Goal: Transaction & Acquisition: Book appointment/travel/reservation

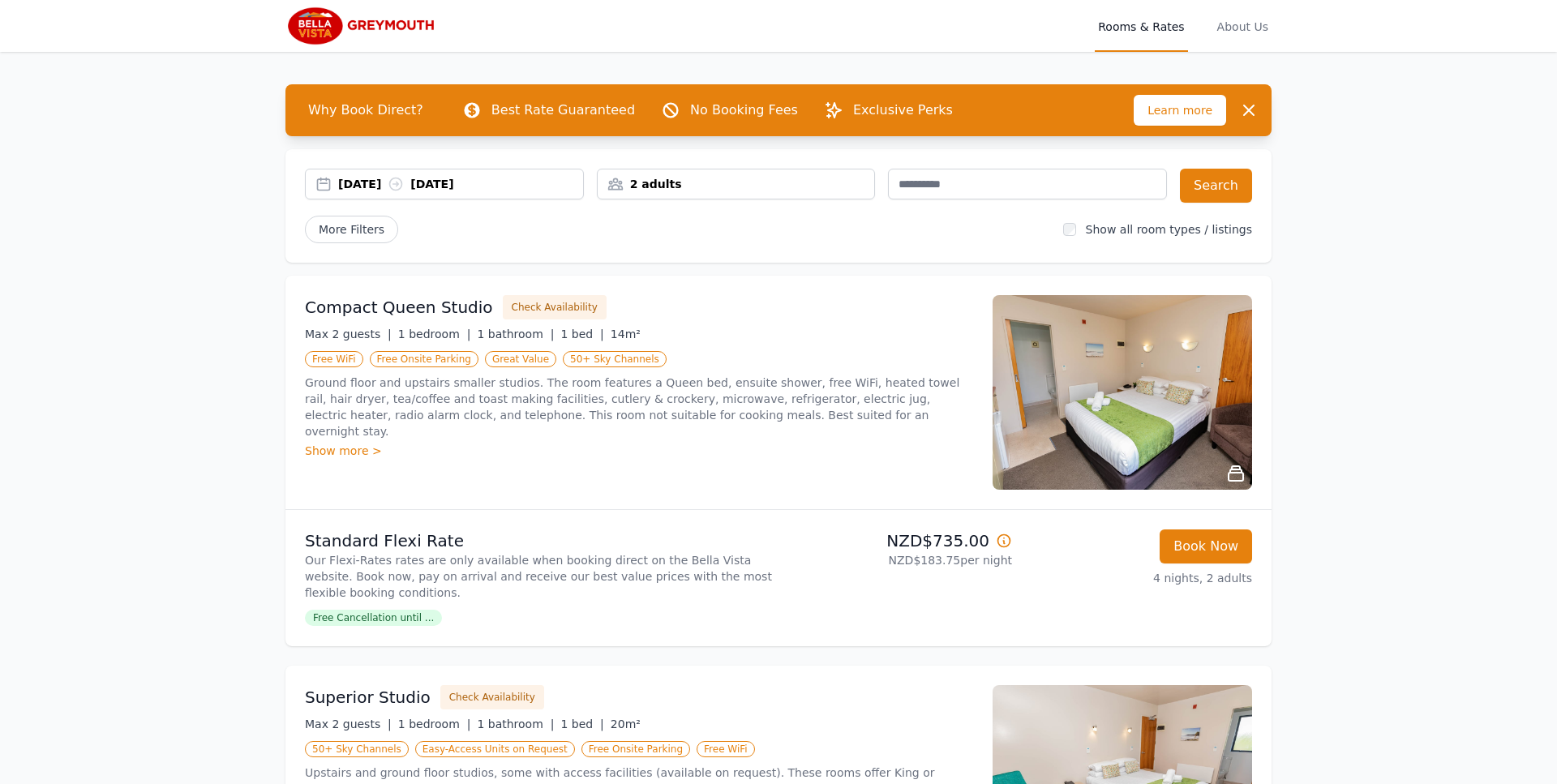
click at [696, 183] on div "2 adults" at bounding box center [736, 184] width 277 height 17
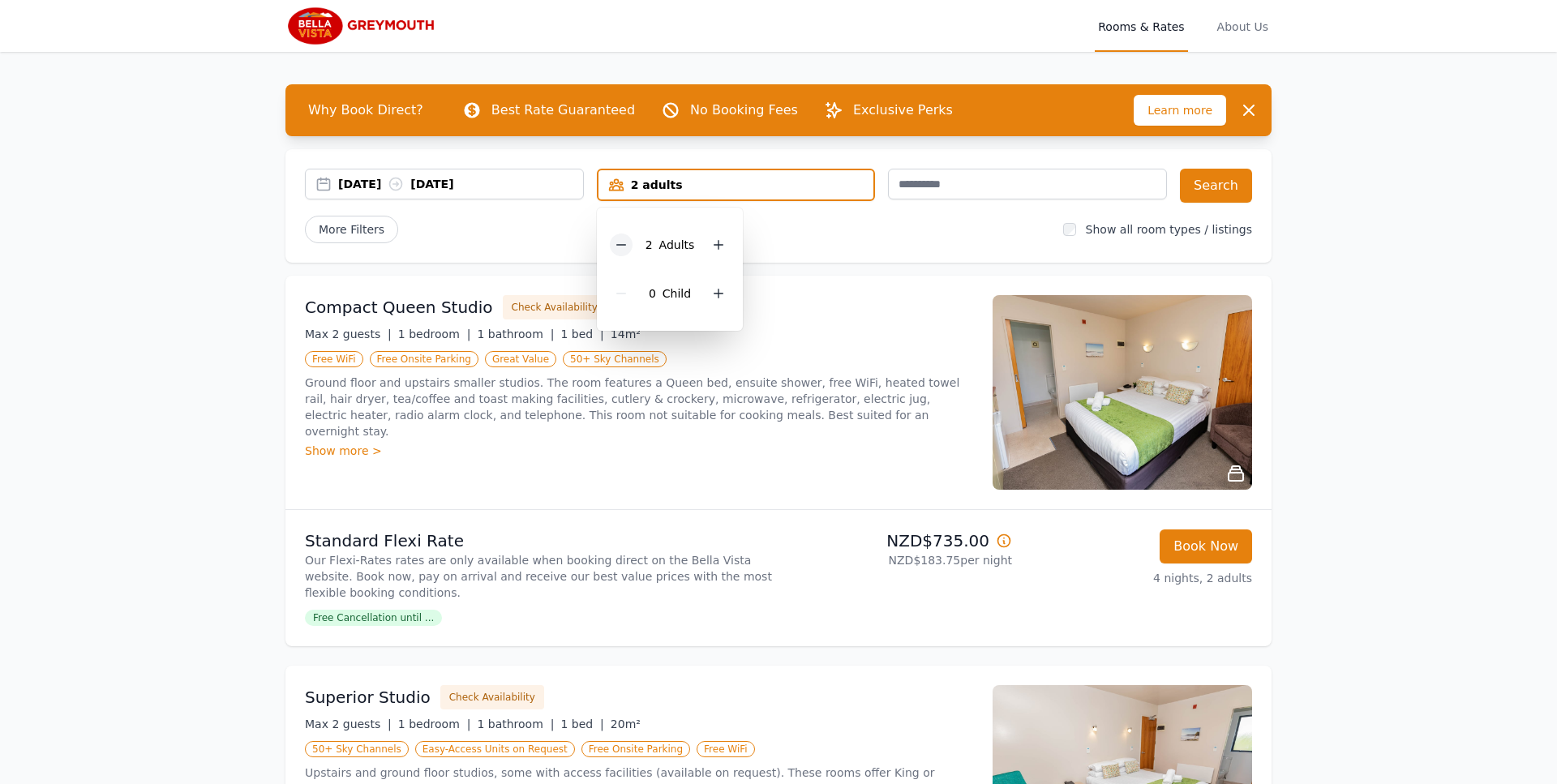
click at [627, 245] on icon at bounding box center [622, 245] width 13 height 13
click at [1216, 193] on button "Search" at bounding box center [1216, 185] width 72 height 34
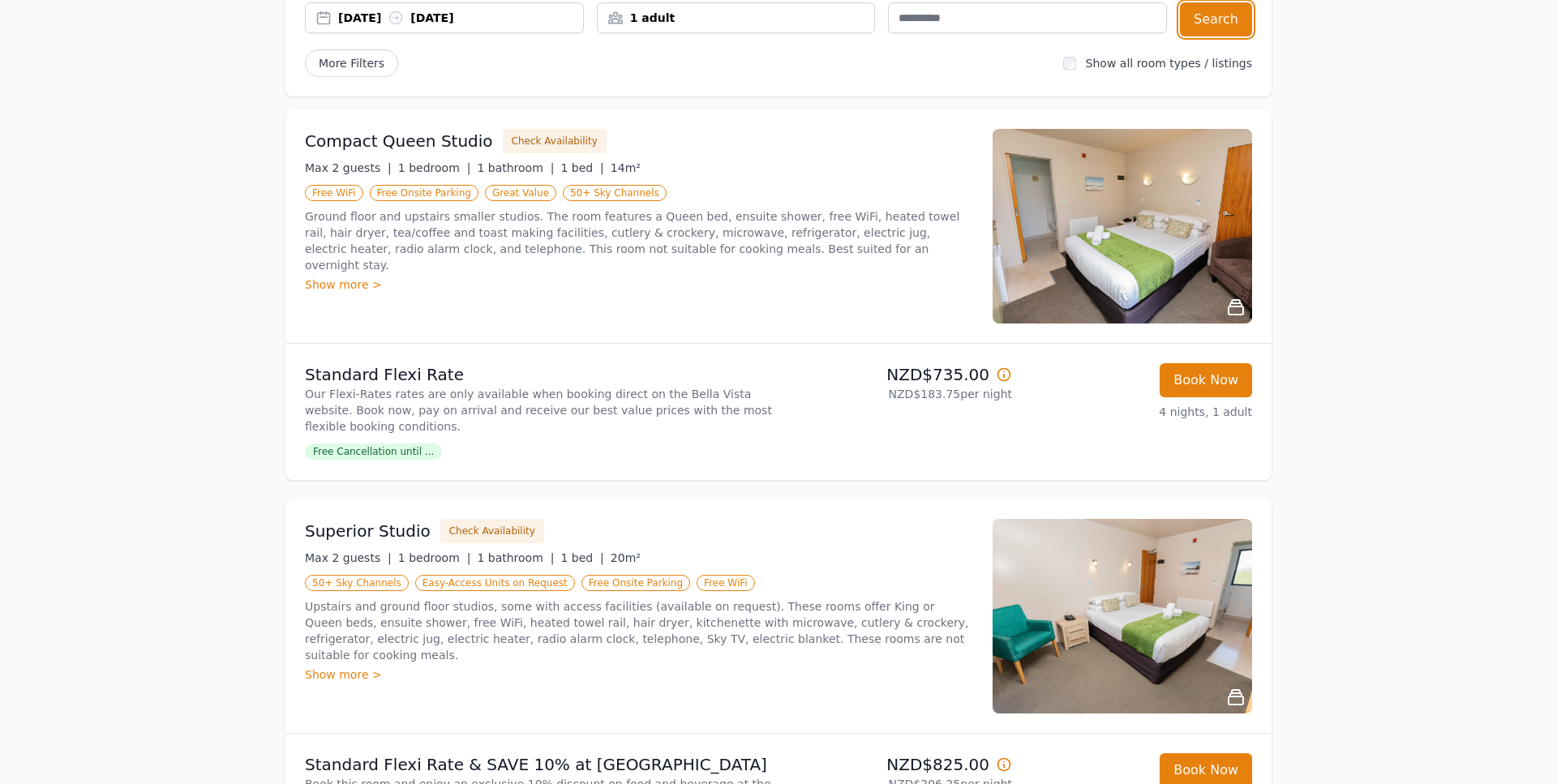
scroll to position [54, 0]
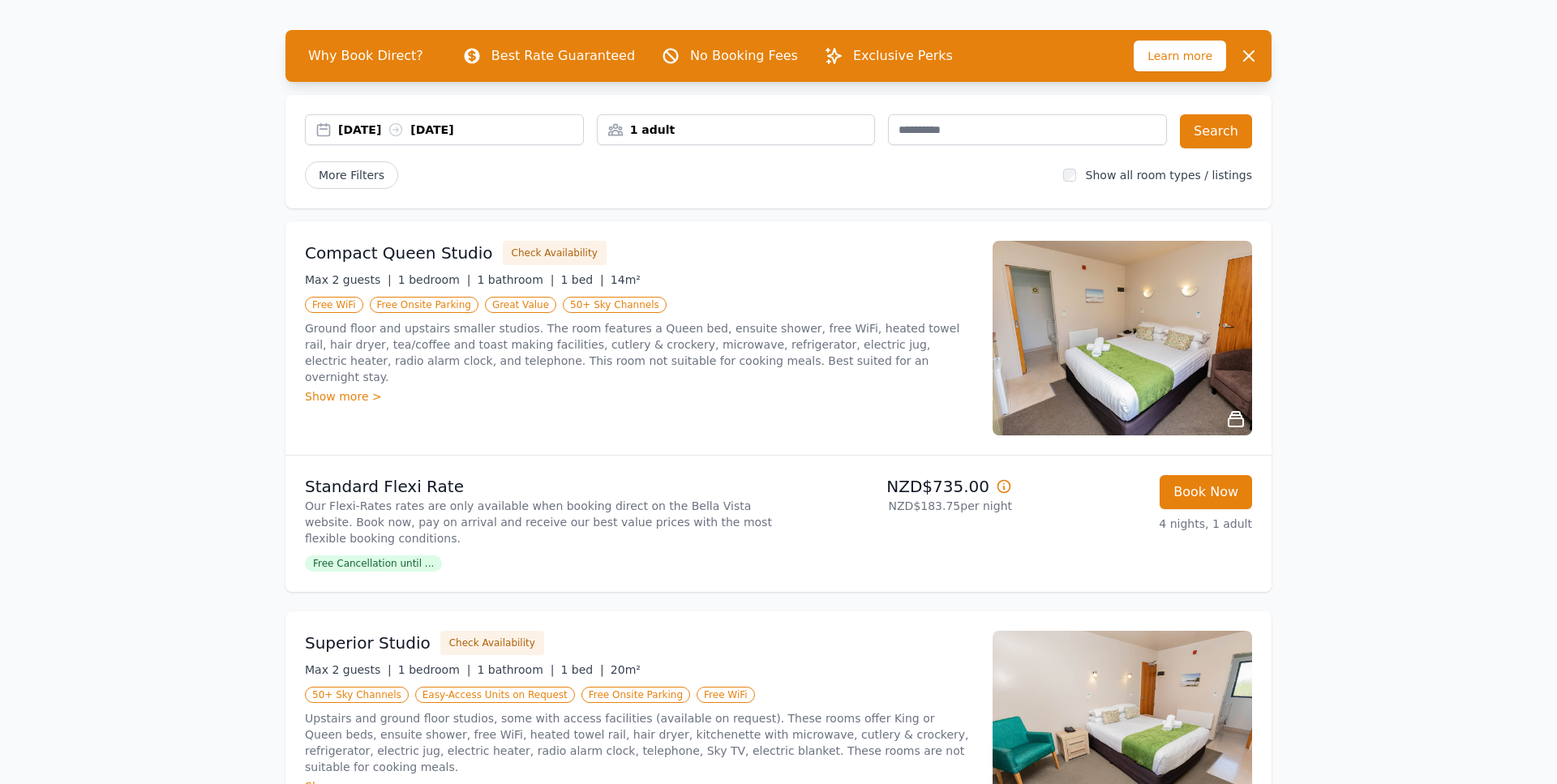
click at [362, 388] on div "Show more >" at bounding box center [638, 397] width 668 height 17
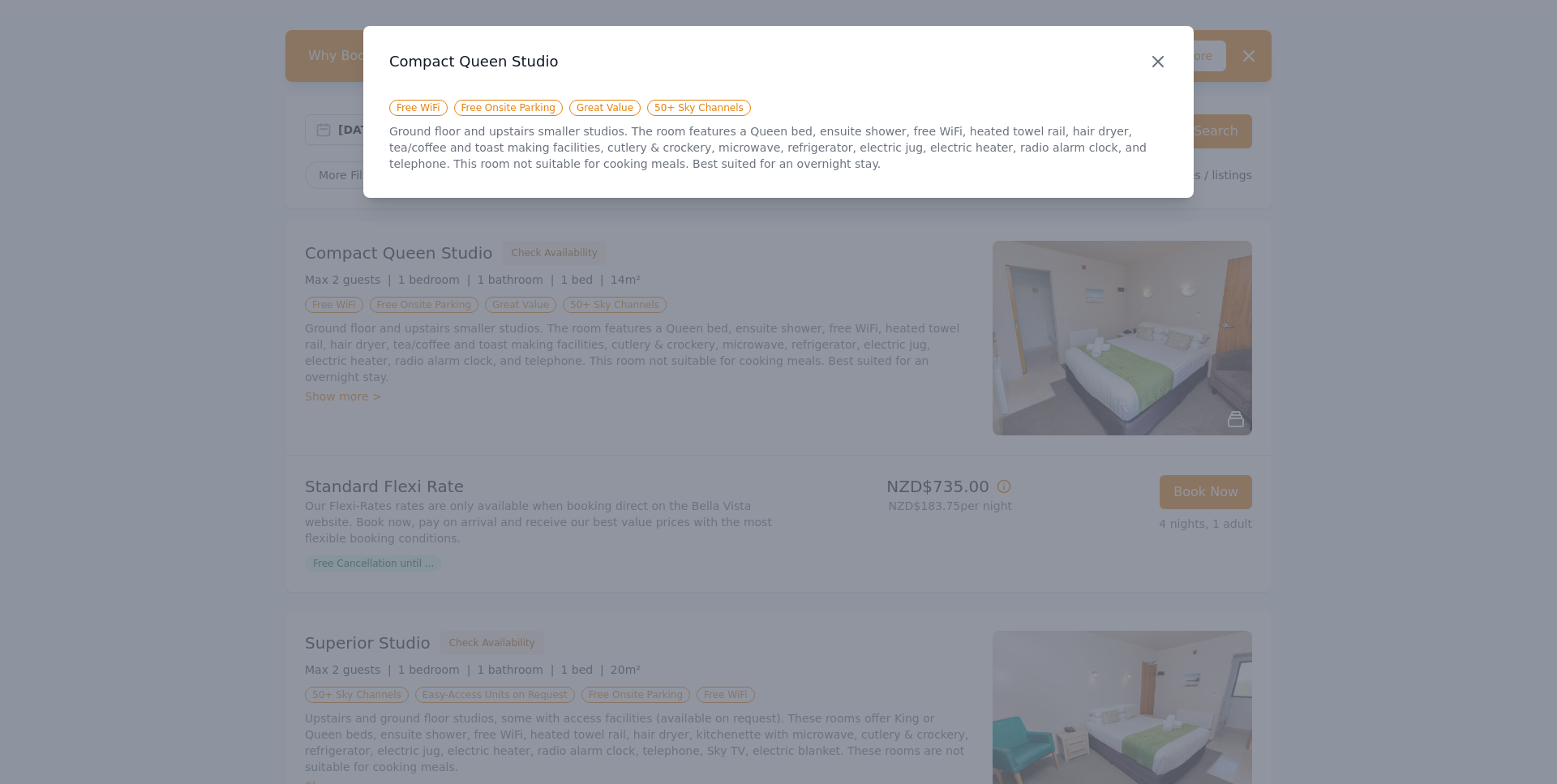
click at [1154, 64] on icon "button" at bounding box center [1158, 61] width 10 height 10
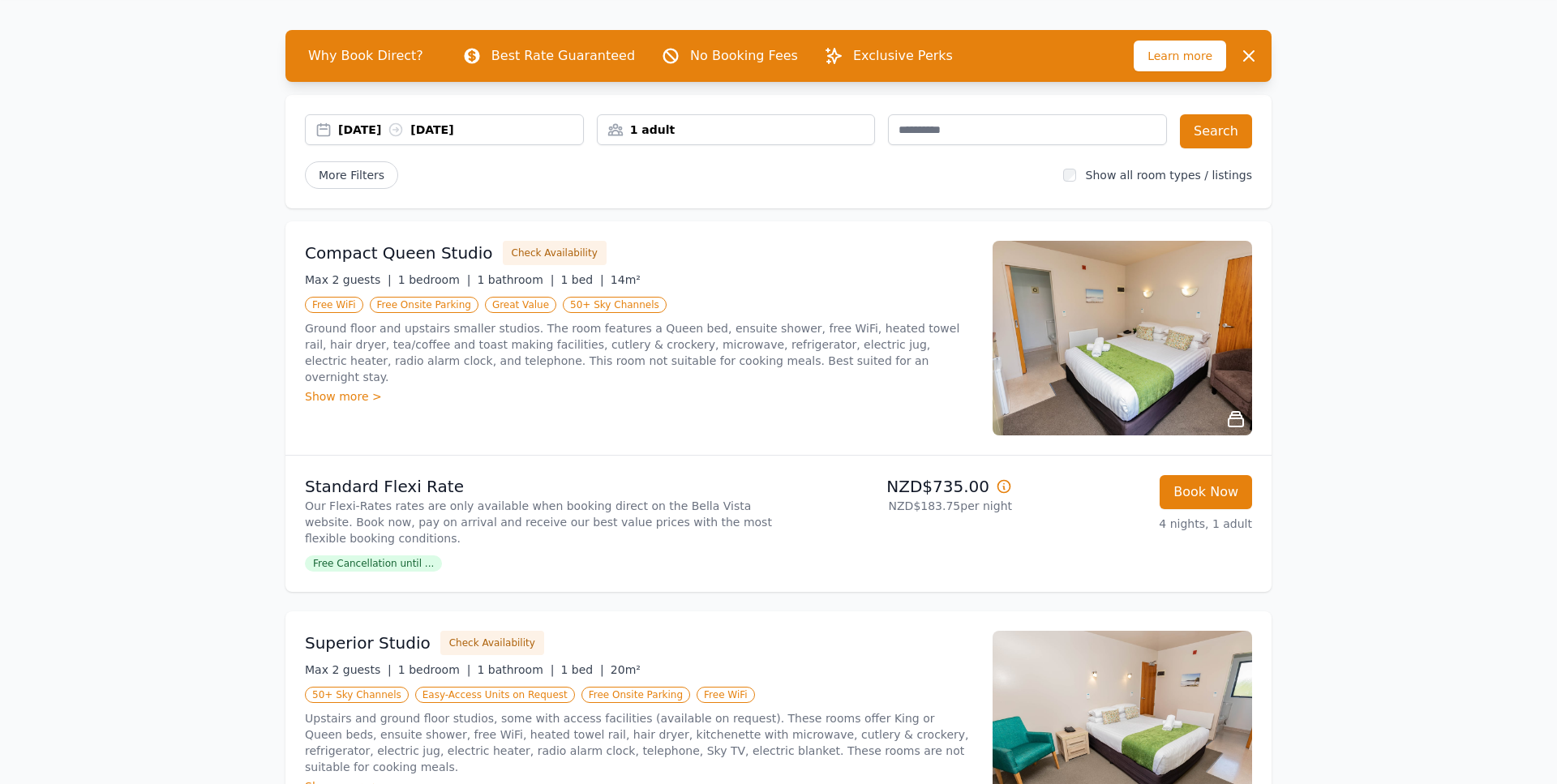
click at [1135, 657] on img at bounding box center [1122, 728] width 260 height 195
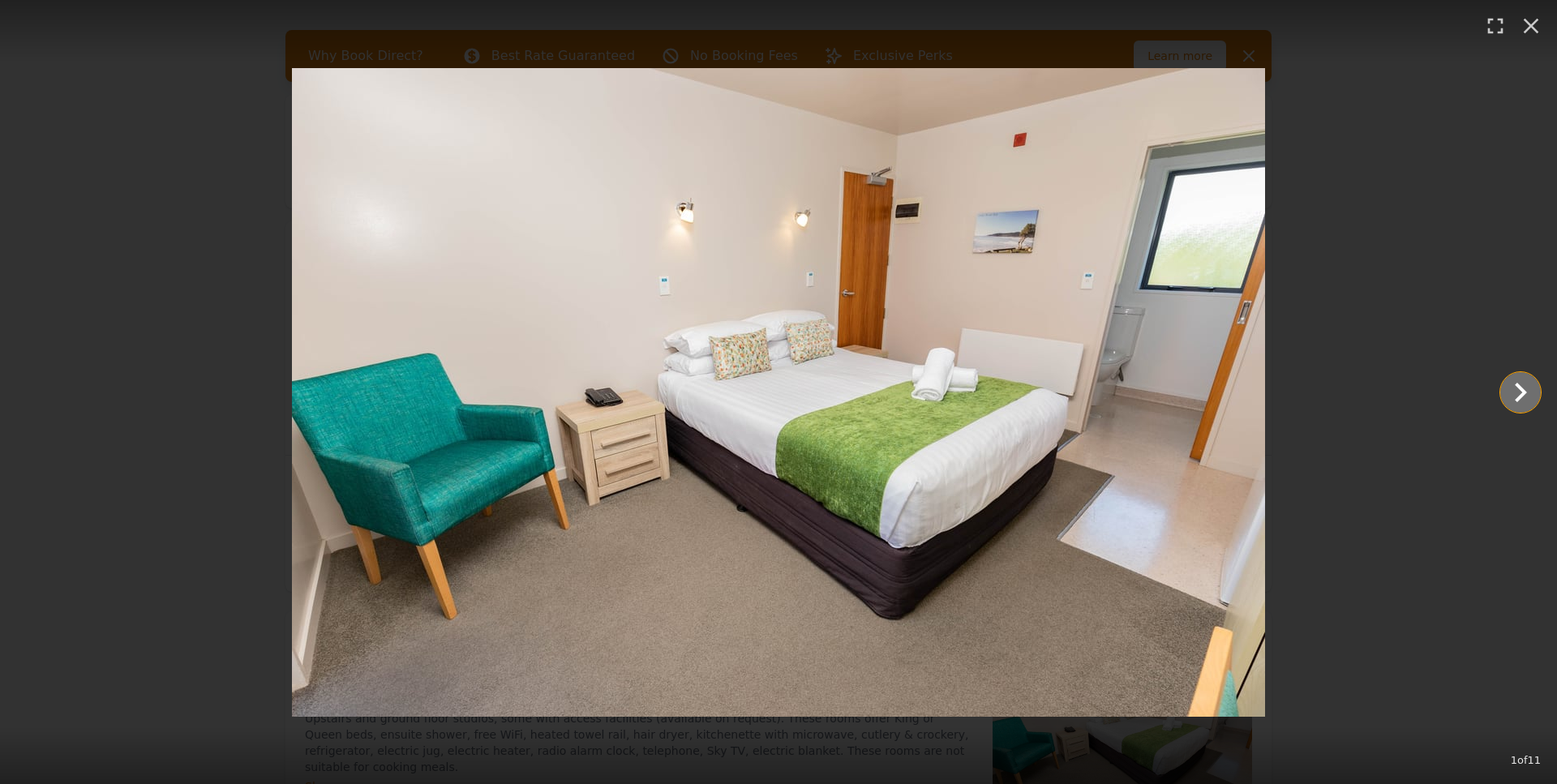
click at [1509, 382] on icon "Show slide 2 of 11" at bounding box center [1520, 392] width 39 height 39
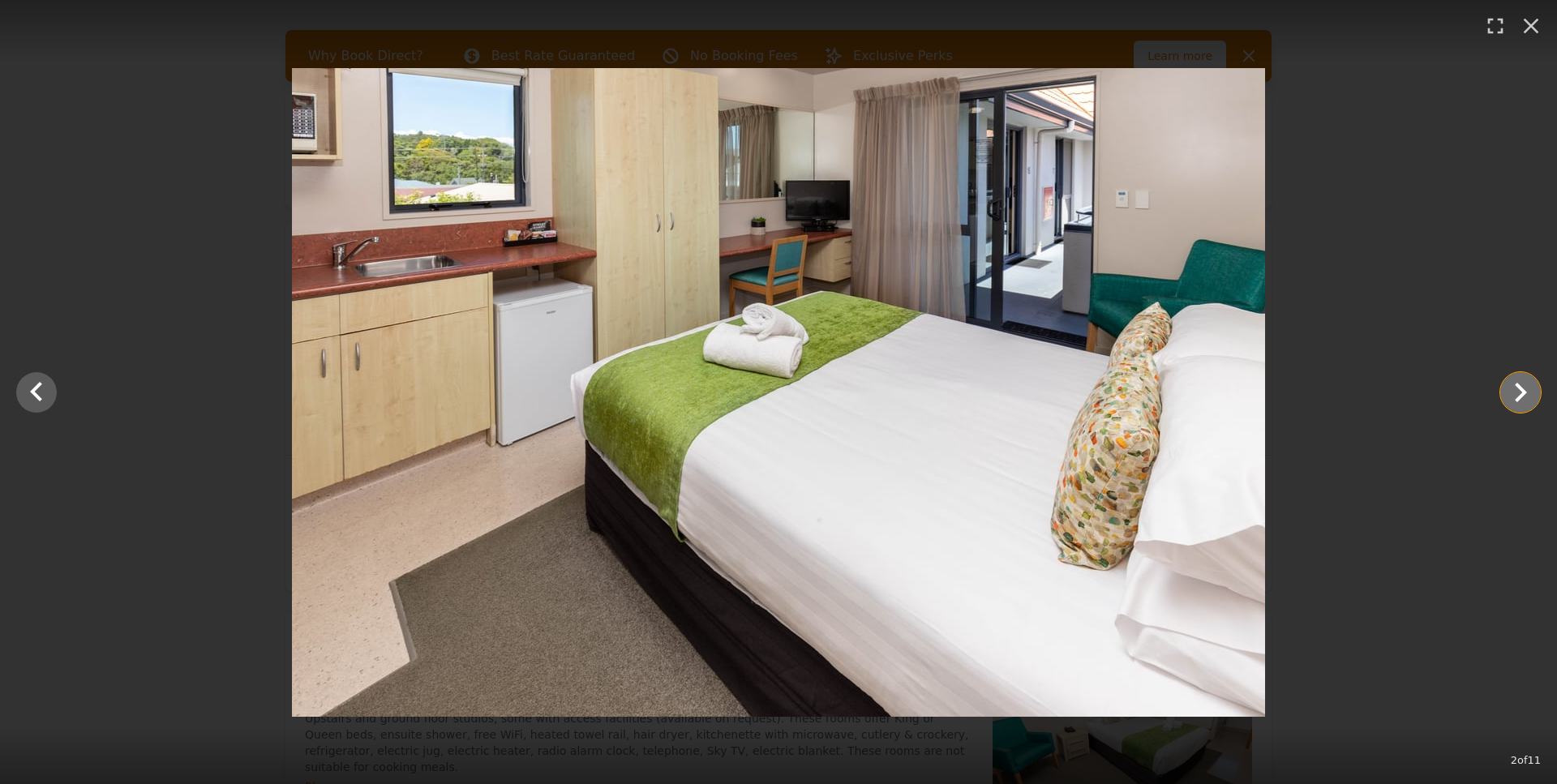
click at [1509, 382] on icon "Show slide 3 of 11" at bounding box center [1520, 392] width 39 height 39
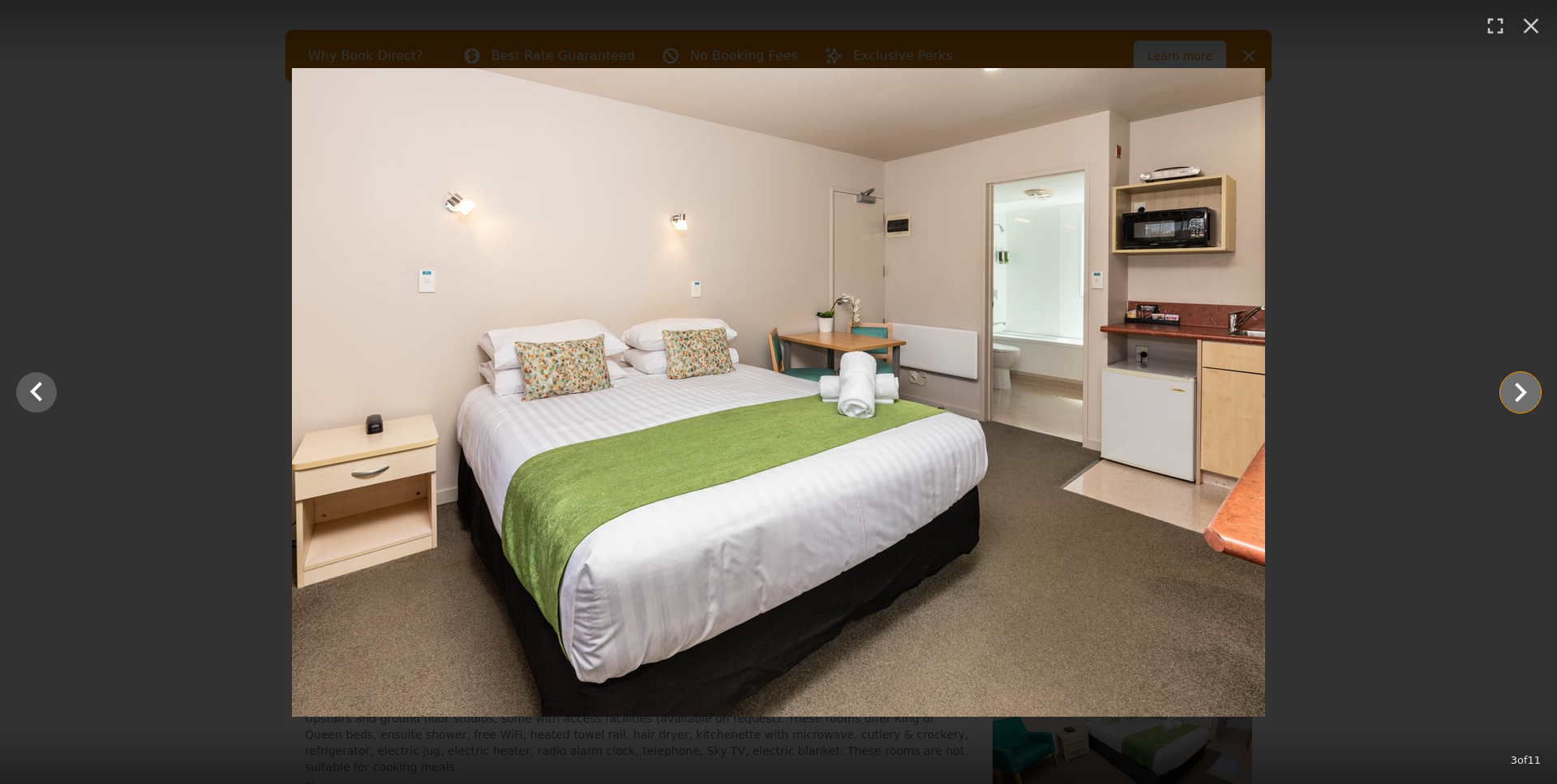
click at [1509, 382] on icon "Show slide 4 of 11" at bounding box center [1520, 392] width 39 height 39
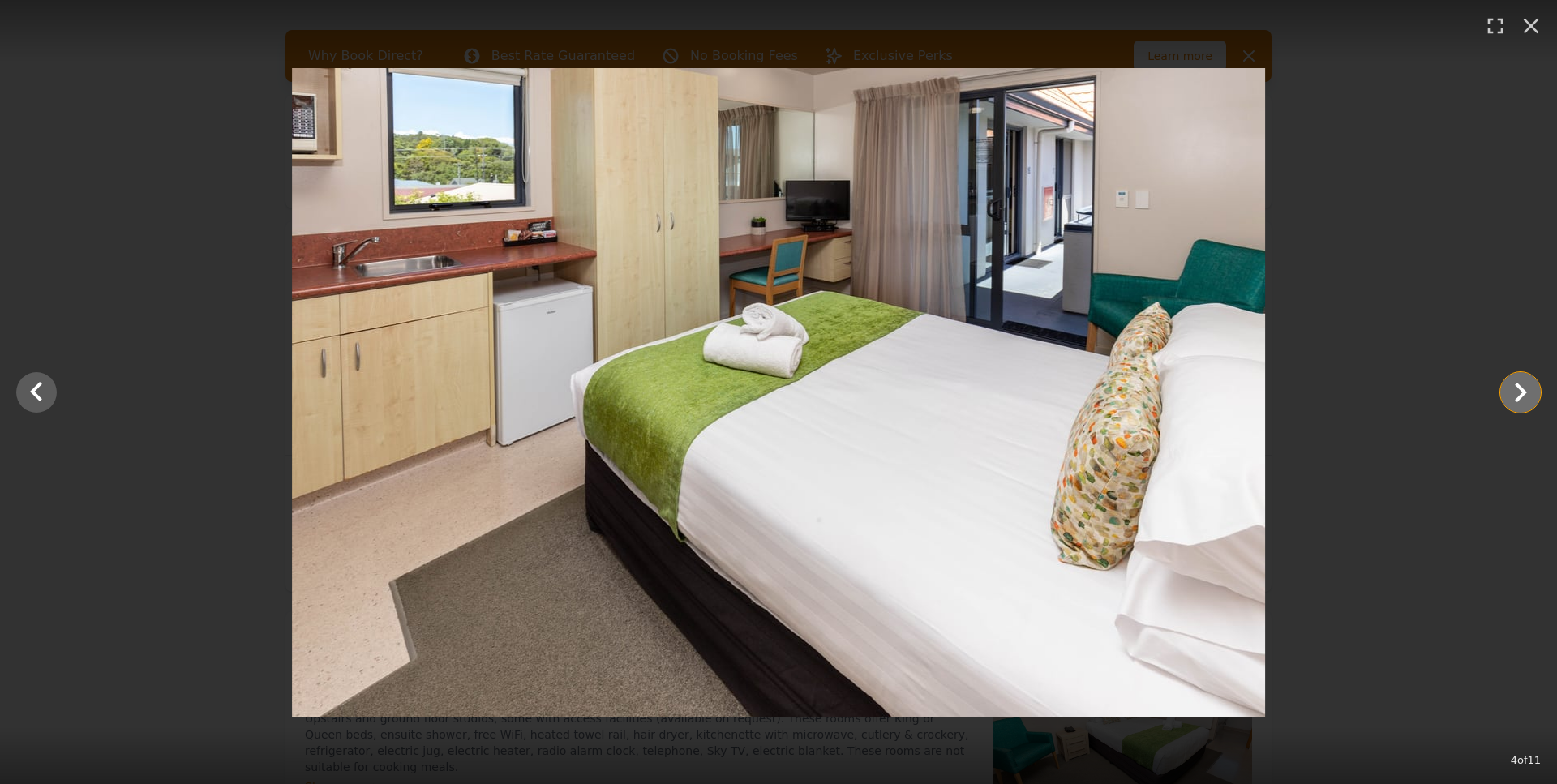
click at [1509, 382] on icon "Show slide 5 of 11" at bounding box center [1520, 392] width 39 height 39
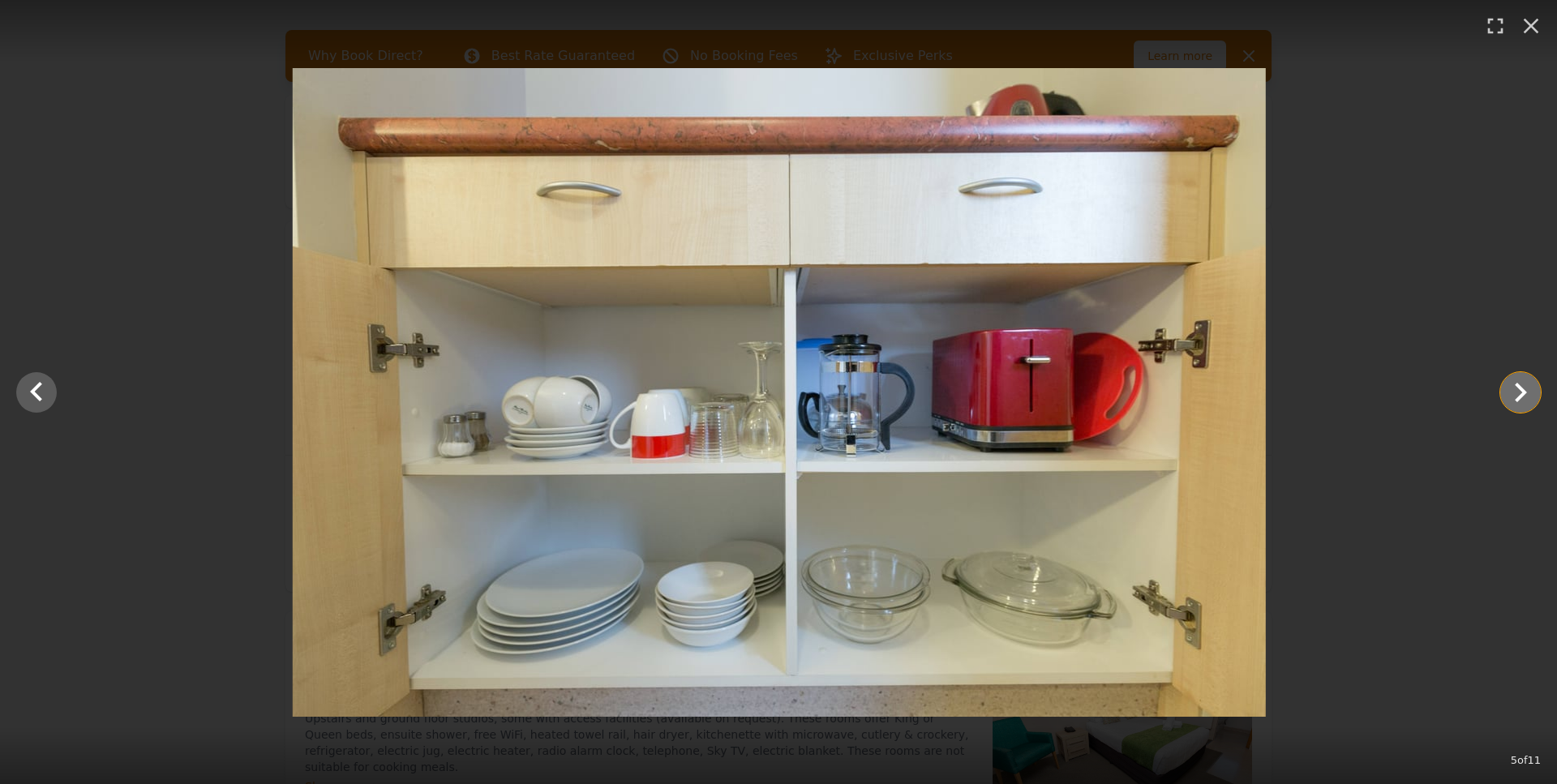
click at [1509, 382] on icon "Show slide 6 of 11" at bounding box center [1520, 392] width 39 height 39
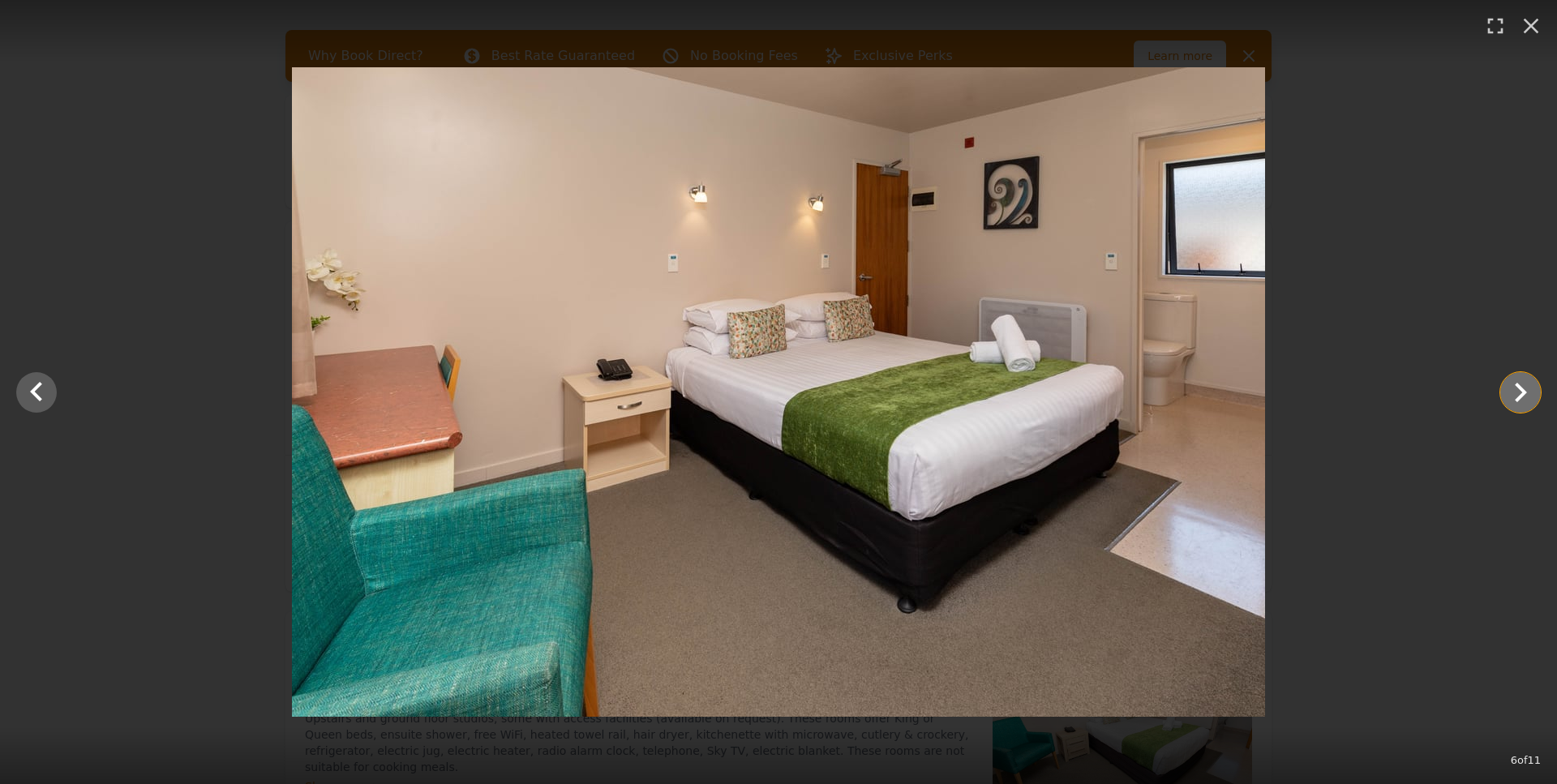
click at [1509, 382] on icon "Show slide 7 of 11" at bounding box center [1520, 392] width 39 height 39
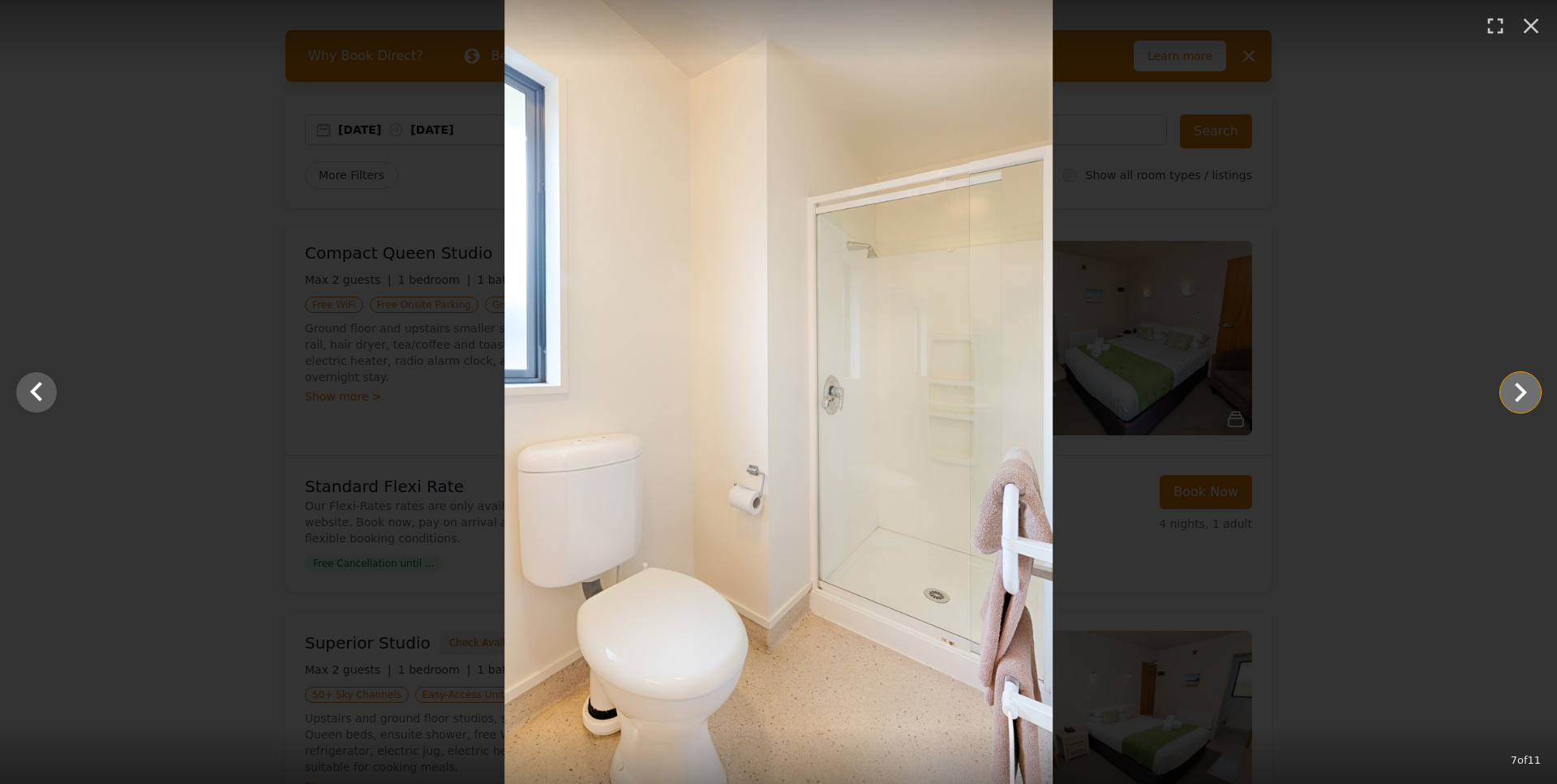
click at [1509, 382] on icon "Show slide 8 of 11" at bounding box center [1520, 392] width 39 height 39
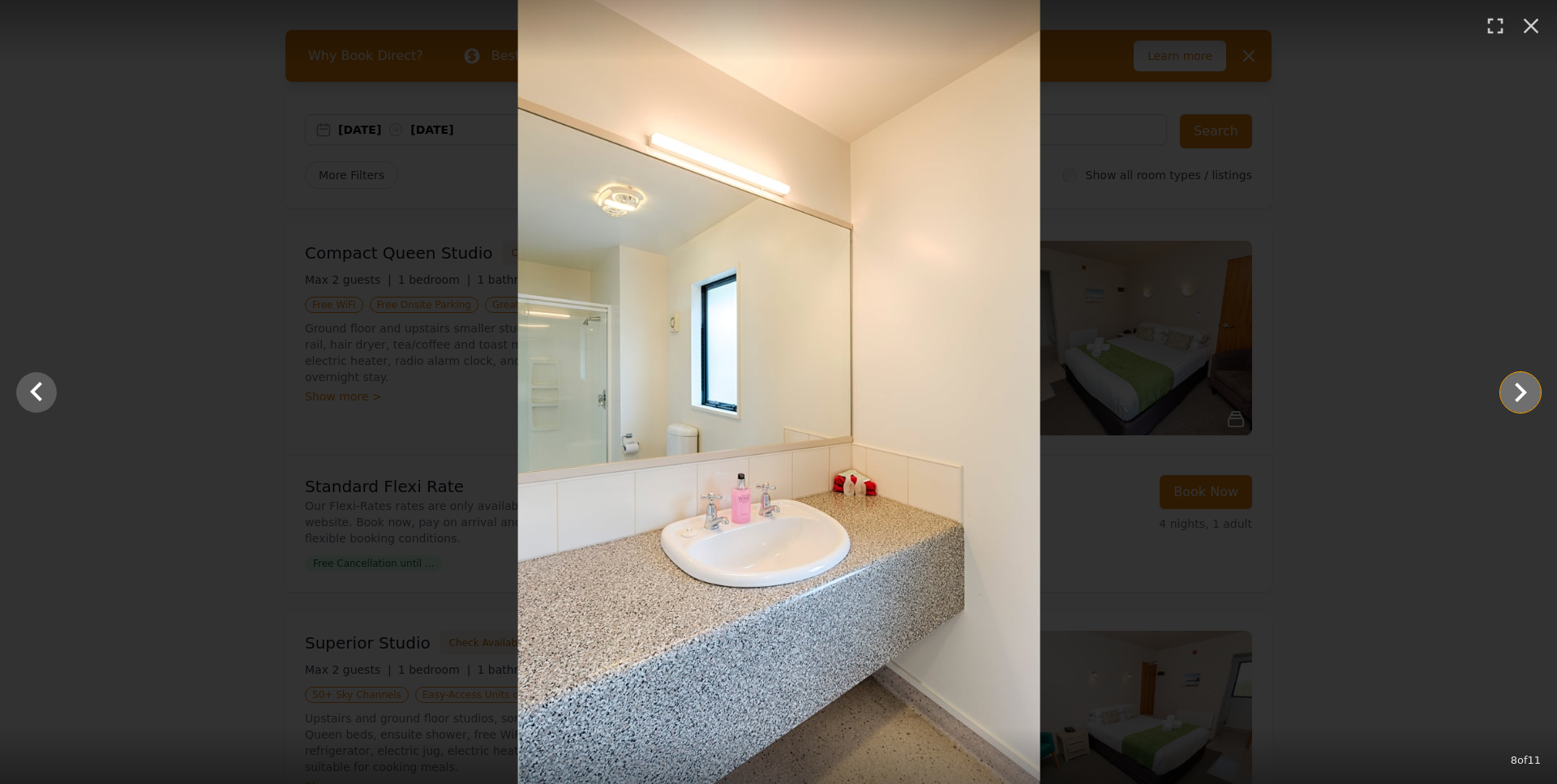
click at [1509, 382] on icon "Show slide 9 of 11" at bounding box center [1520, 392] width 39 height 39
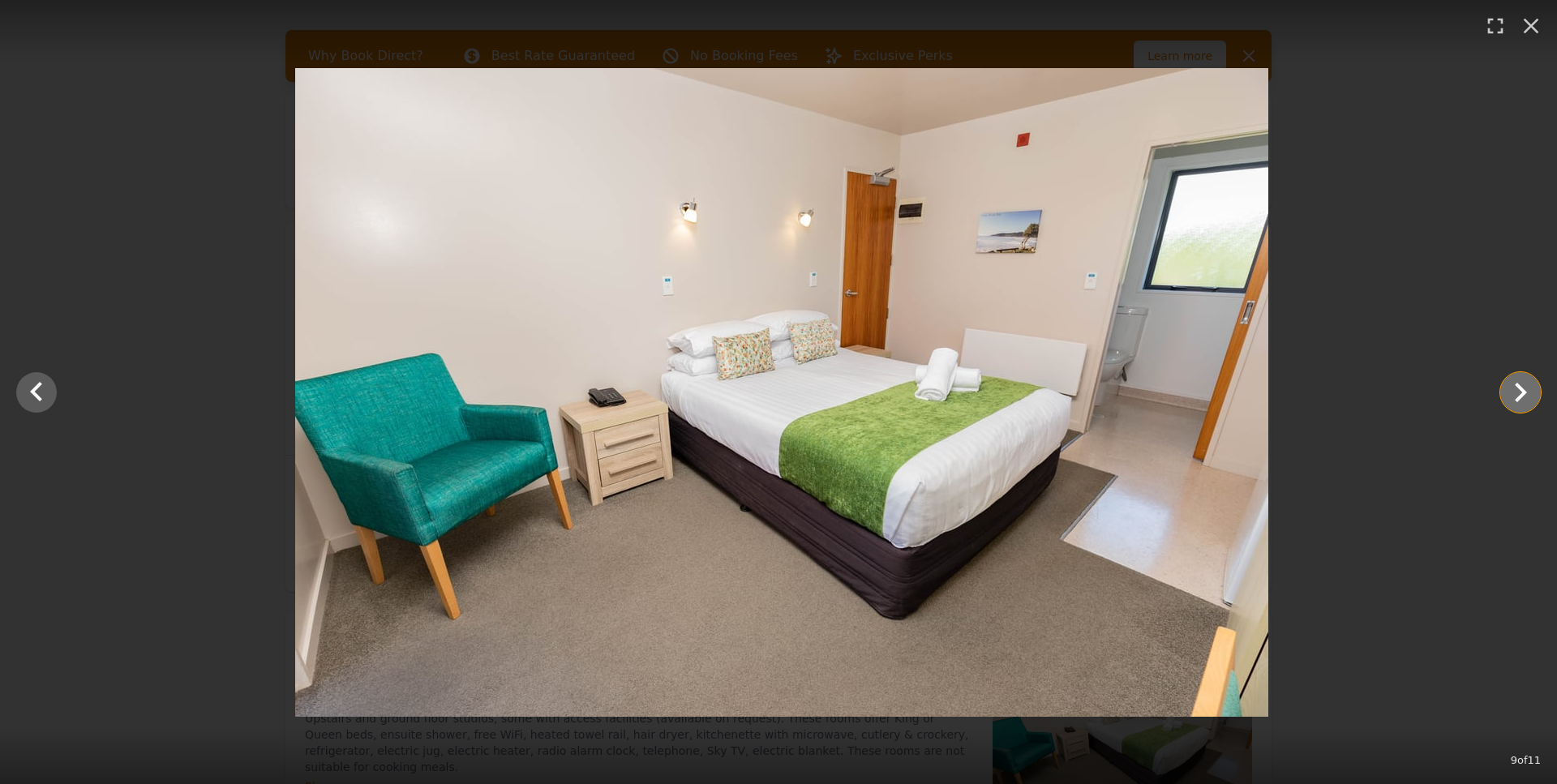
click at [1509, 382] on icon "Show slide 10 of 11" at bounding box center [1520, 392] width 39 height 39
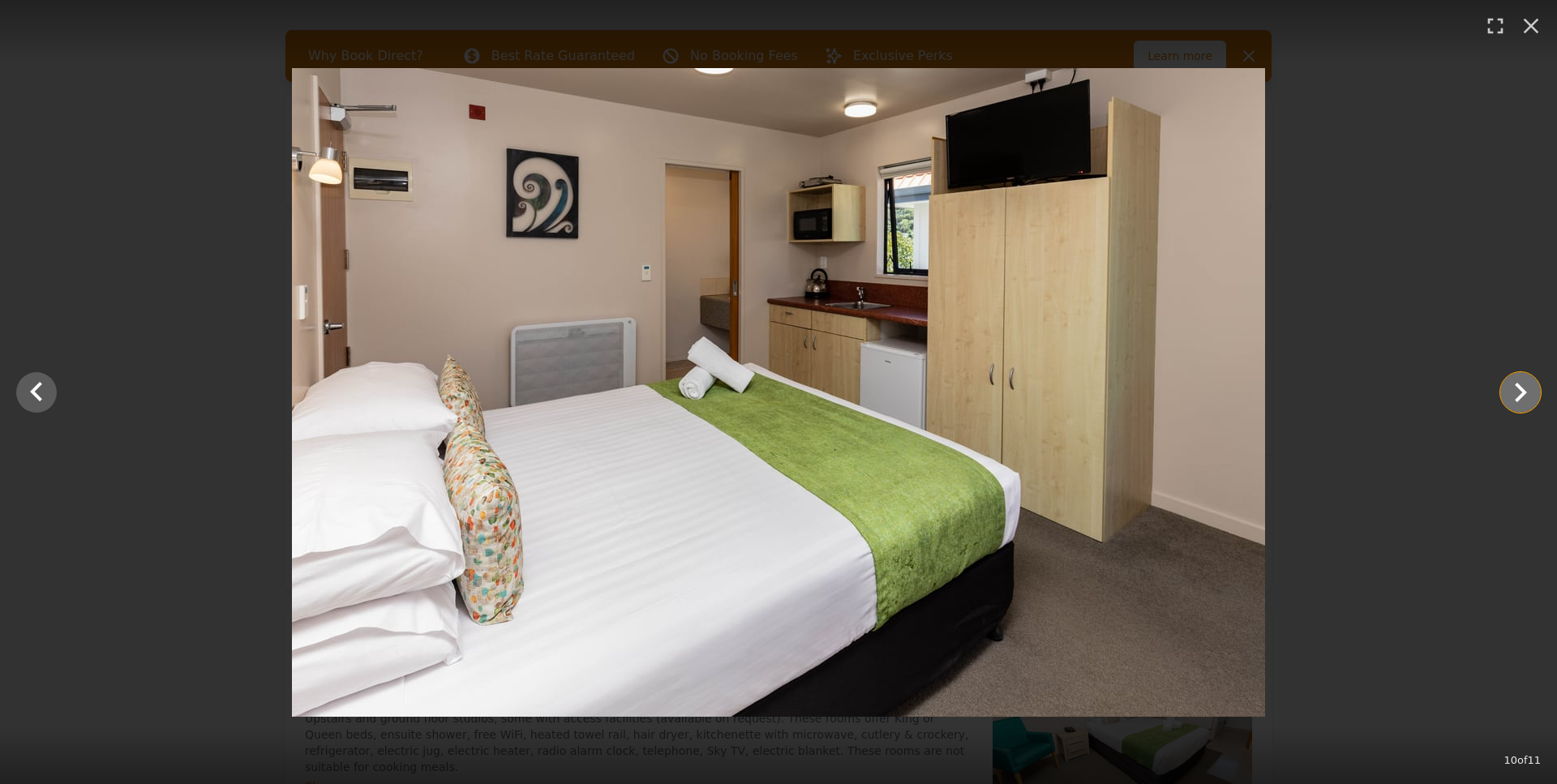
click at [1509, 382] on icon "Show slide 11 of 11" at bounding box center [1520, 392] width 39 height 39
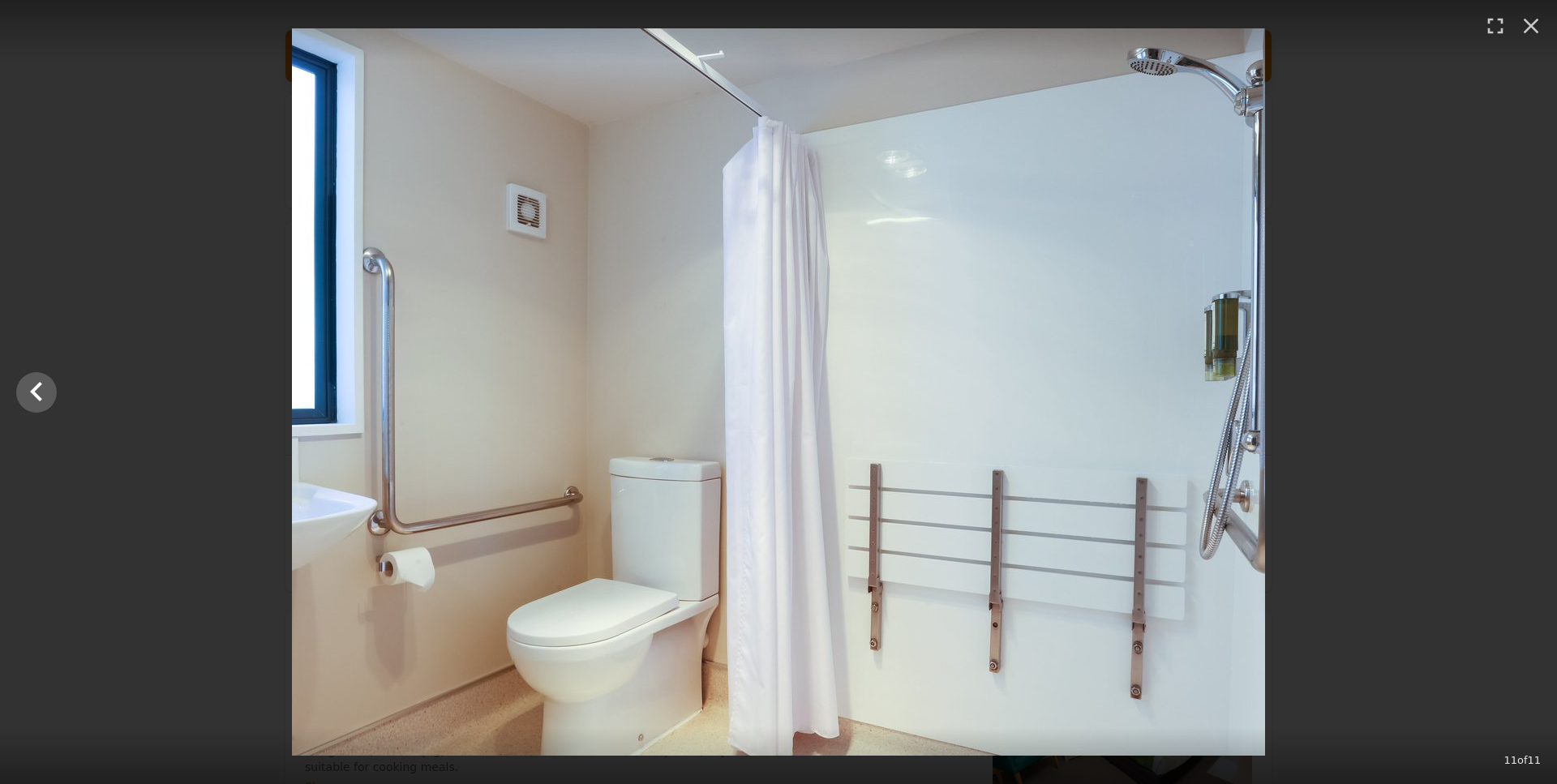
click at [1509, 382] on div at bounding box center [778, 392] width 1557 height 727
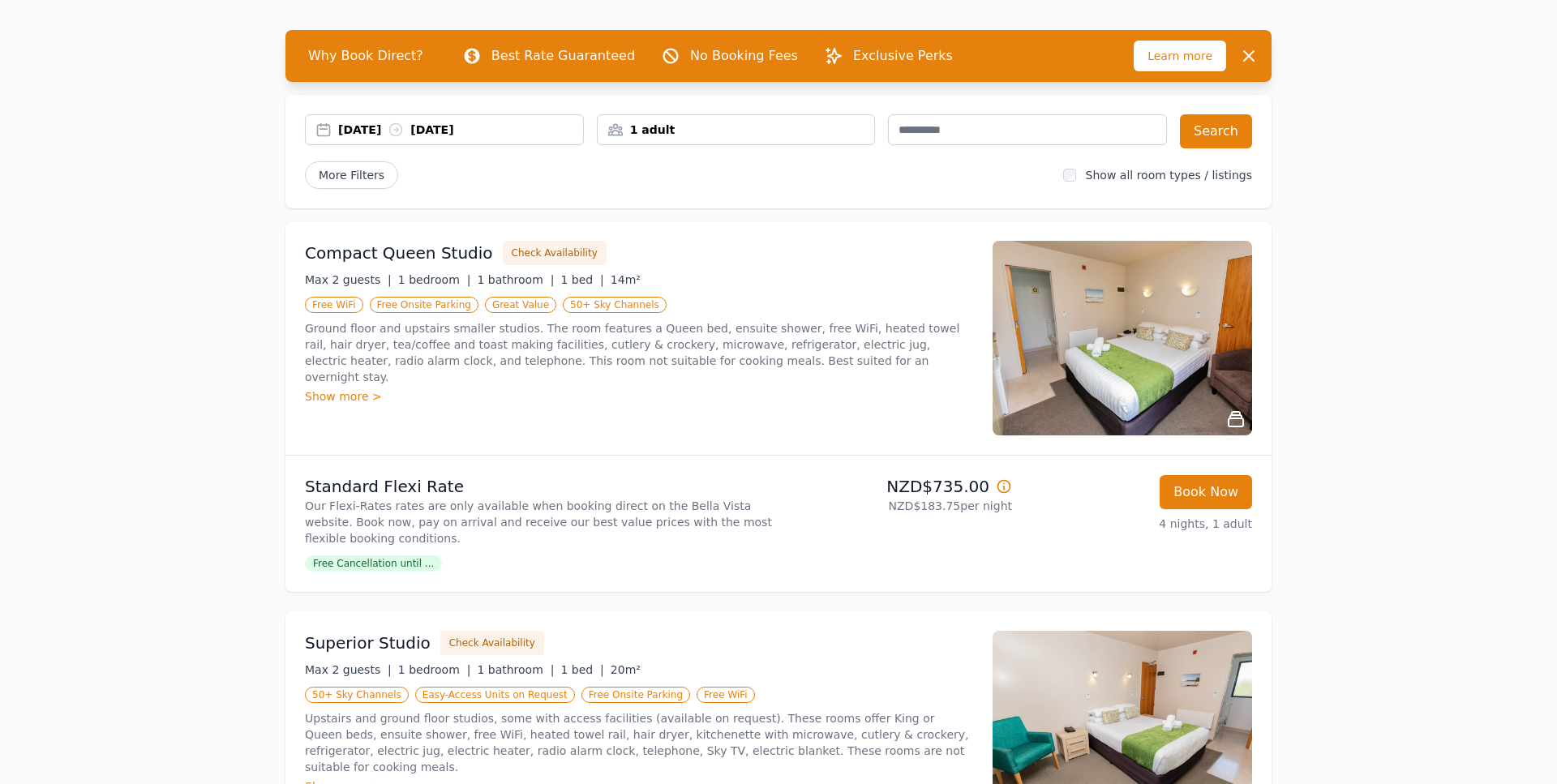
click at [1188, 314] on img at bounding box center [1122, 338] width 260 height 195
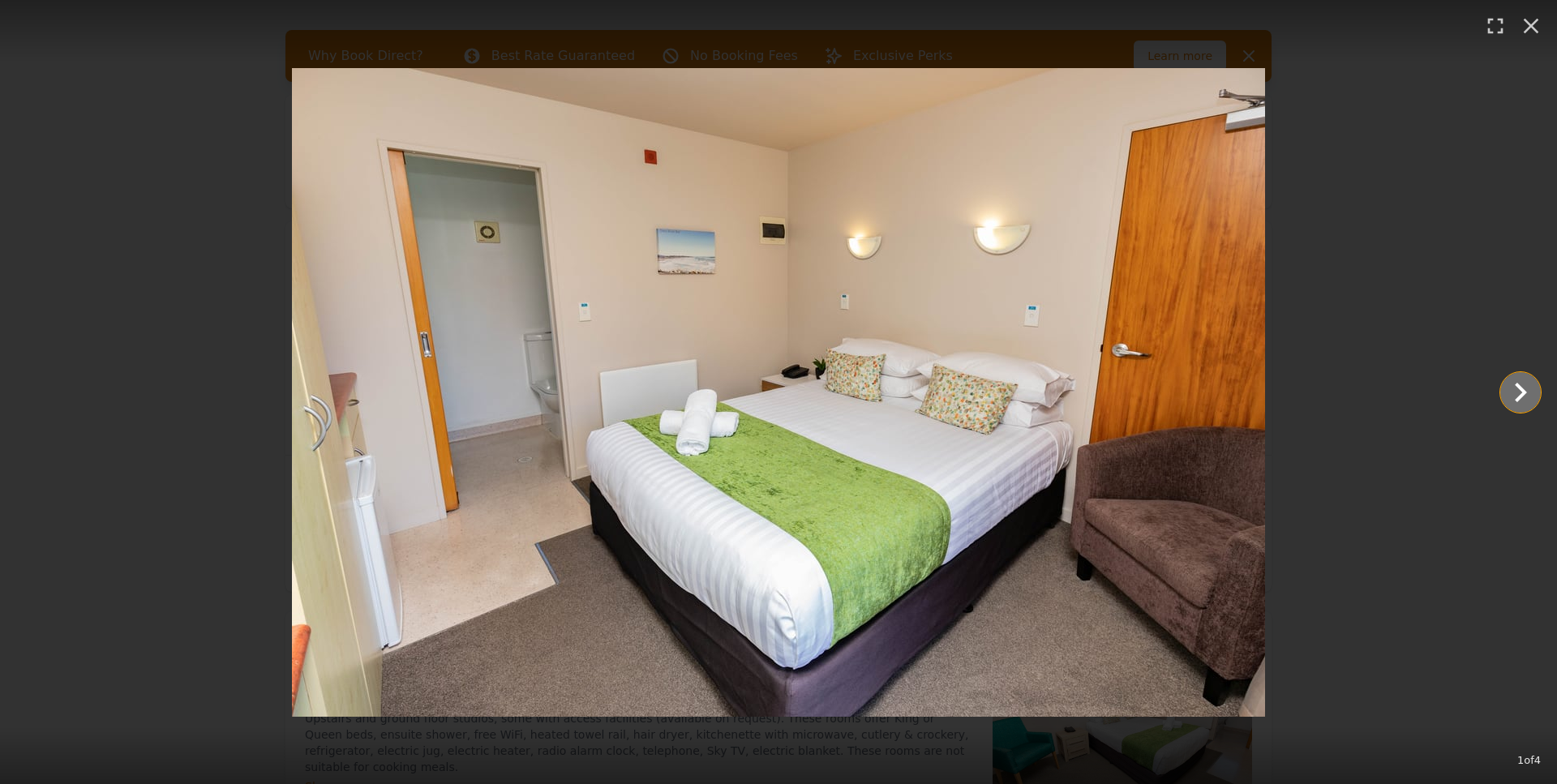
click at [1513, 389] on icon "Show slide 2 of 4" at bounding box center [1520, 392] width 39 height 39
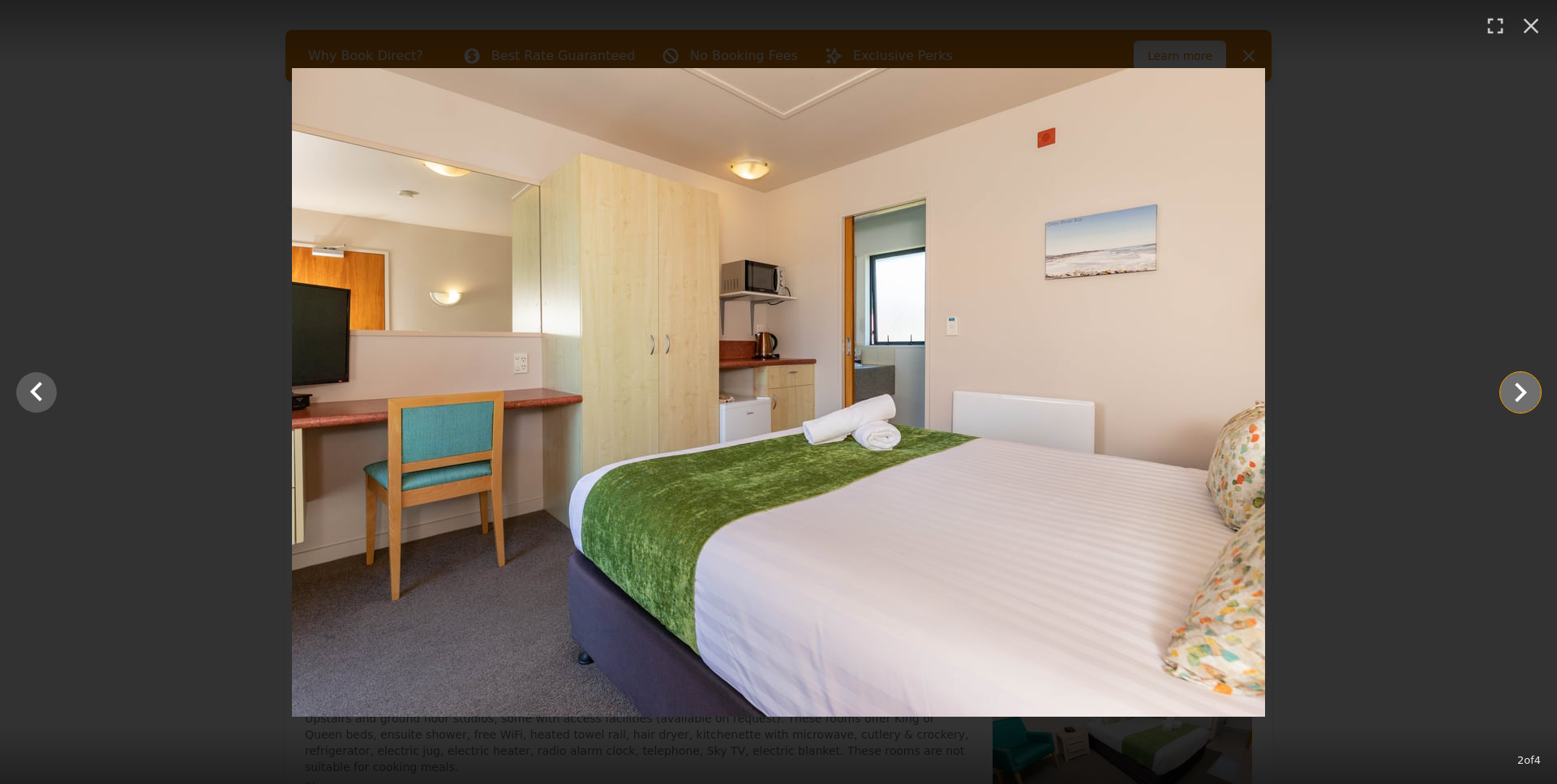
click at [1513, 389] on icon "Show slide 3 of 4" at bounding box center [1520, 392] width 39 height 39
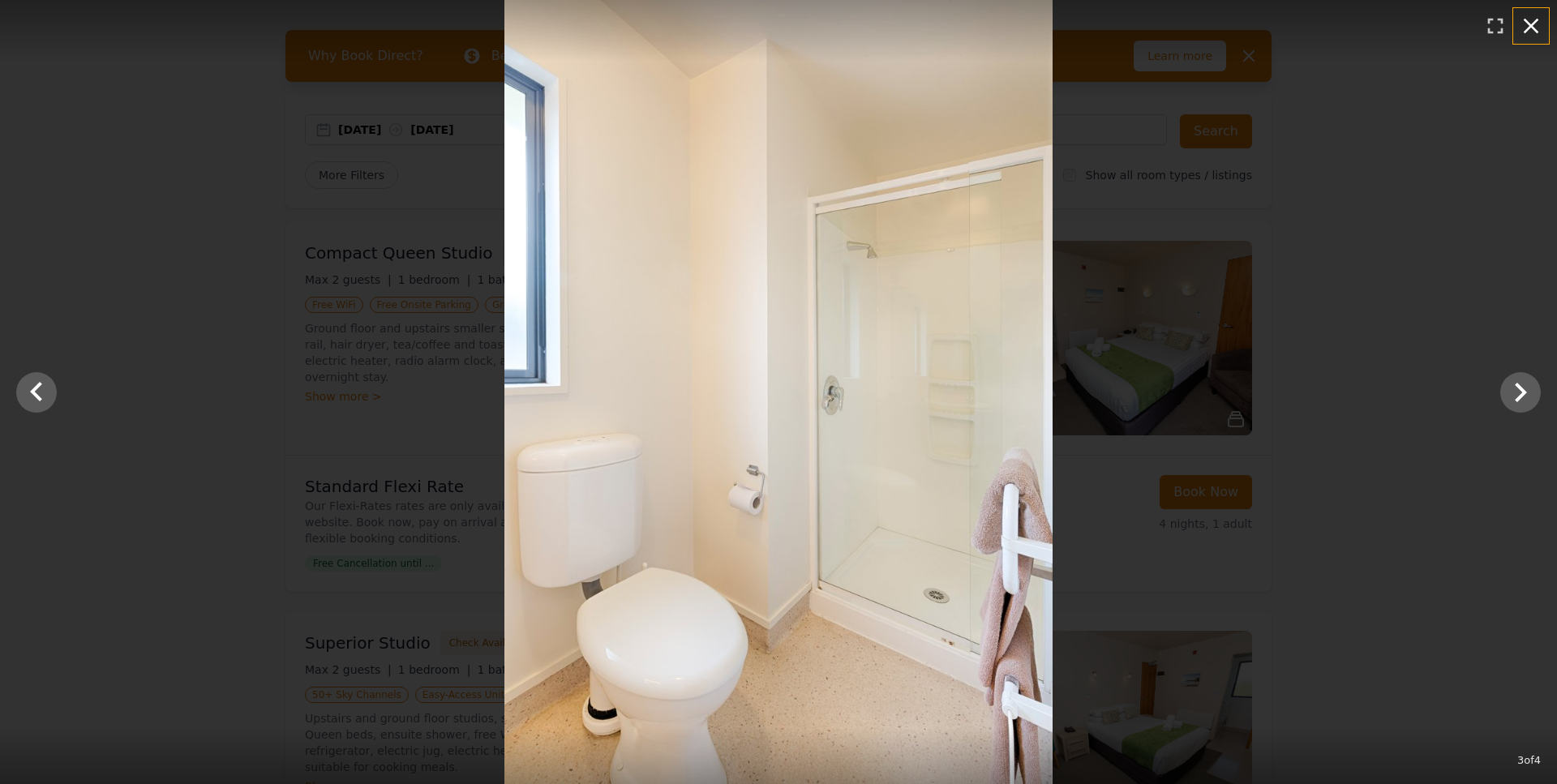
click at [1523, 24] on icon "button" at bounding box center [1530, 26] width 26 height 26
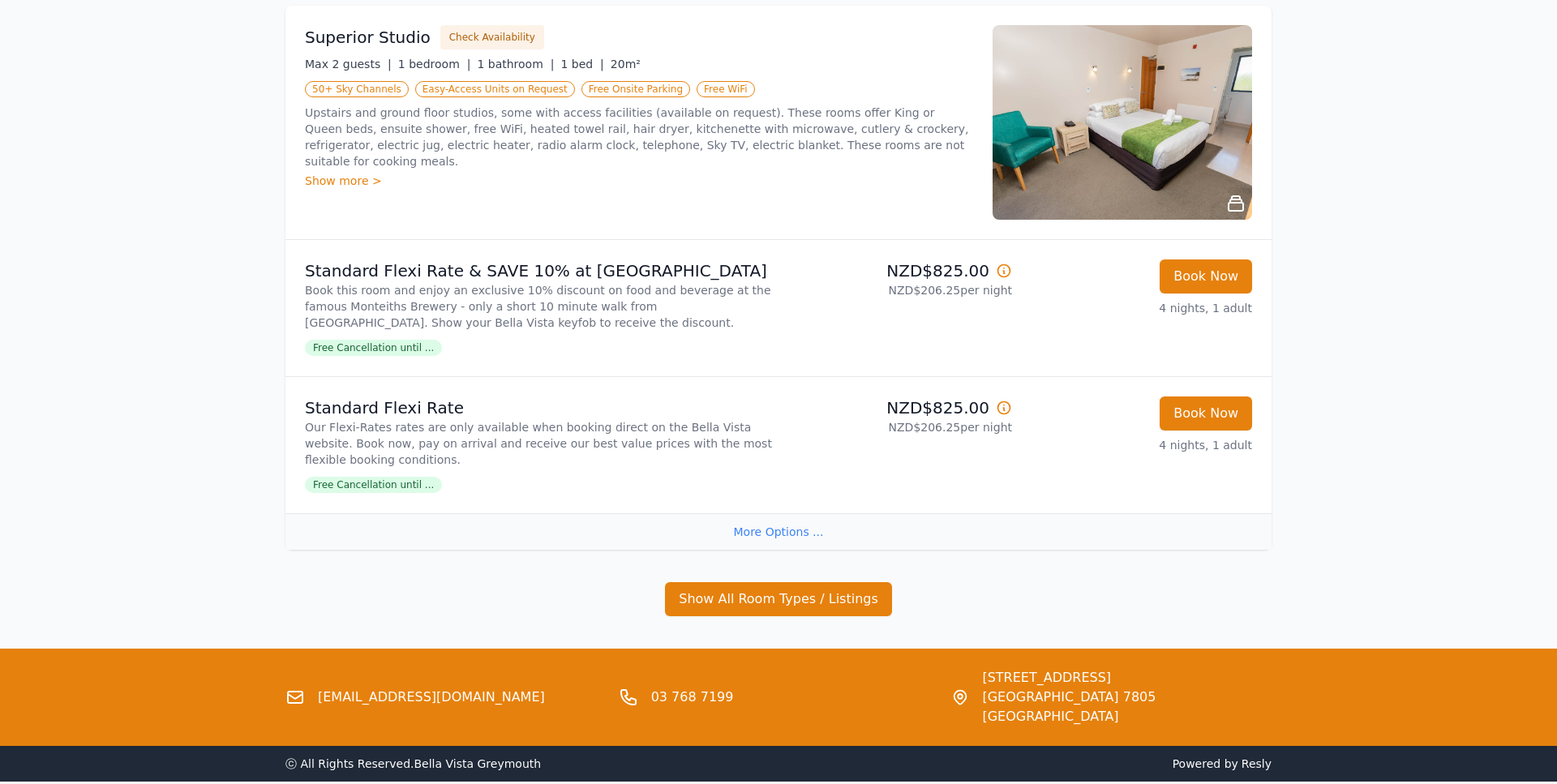
scroll to position [716, 0]
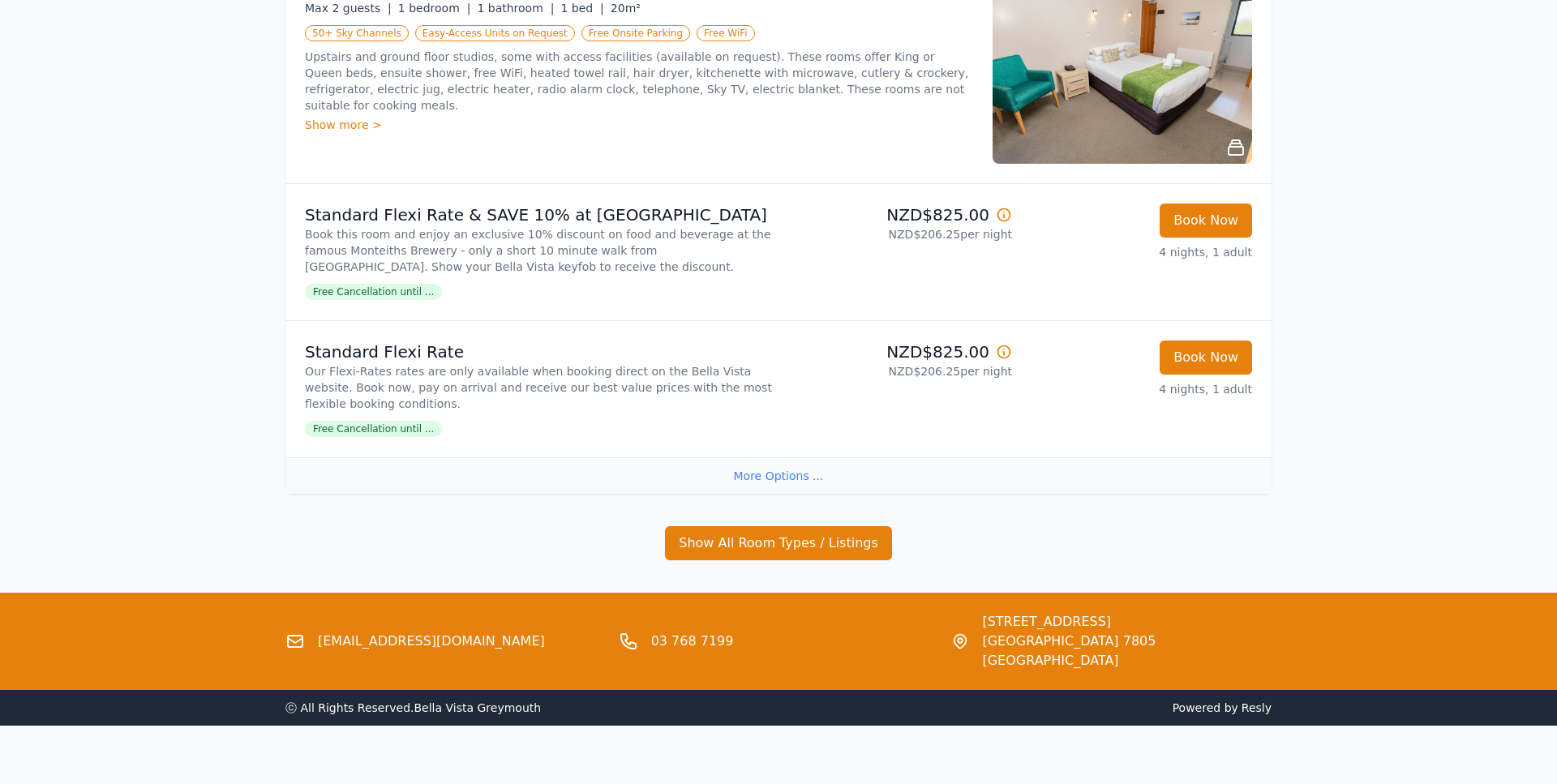
click at [771, 476] on div "More Options ..." at bounding box center [778, 475] width 986 height 37
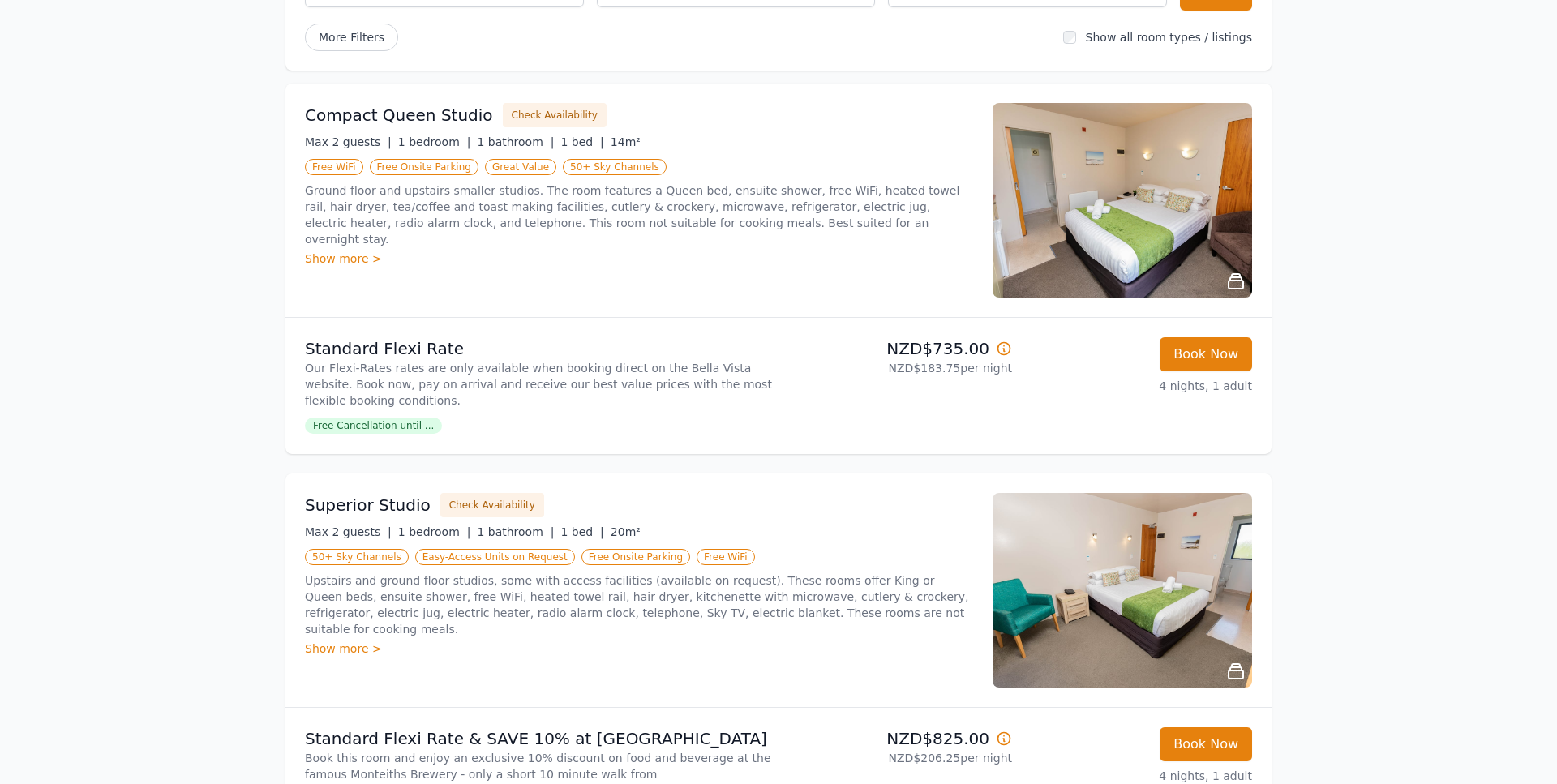
scroll to position [100, 0]
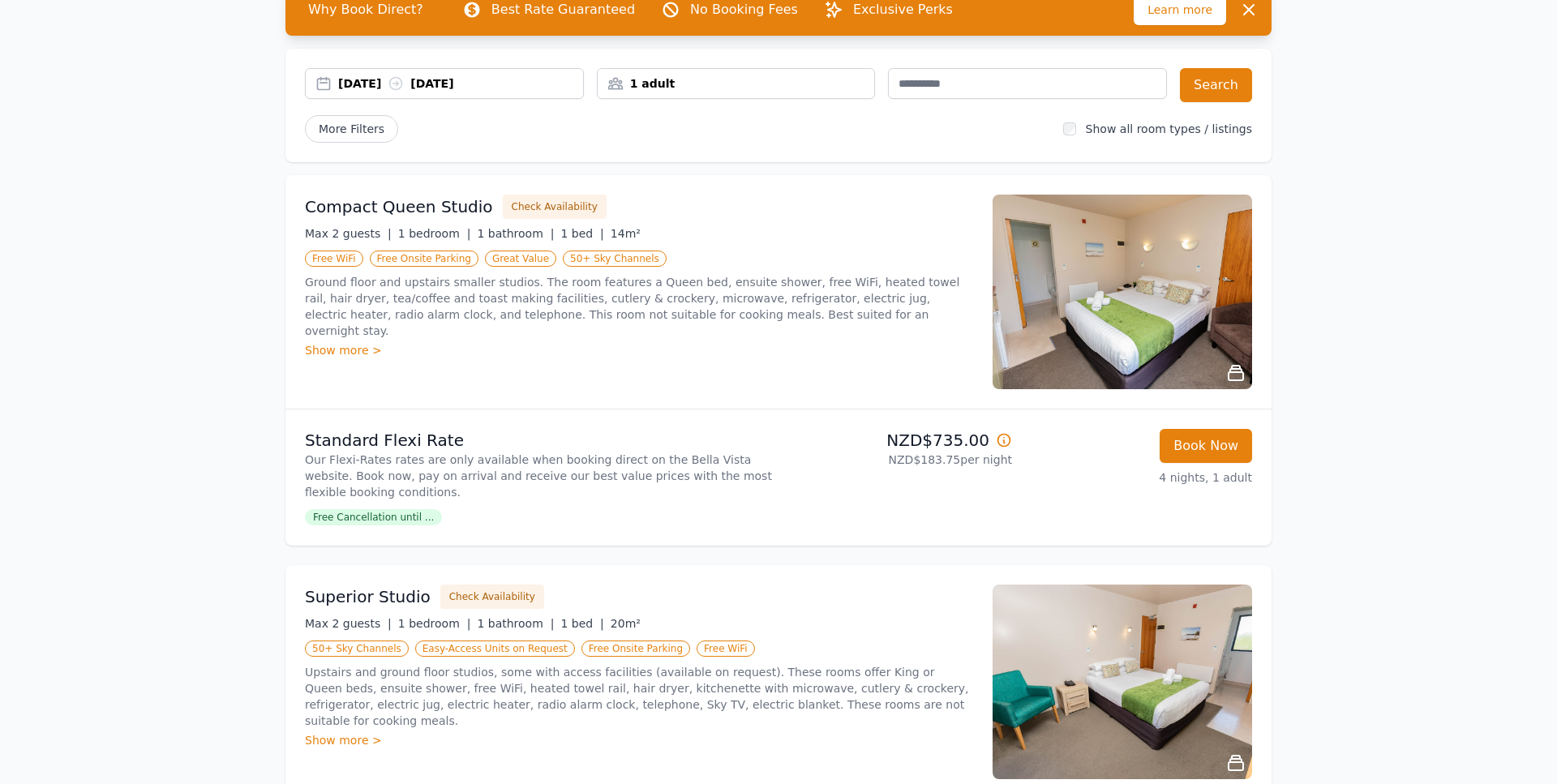
click at [354, 342] on div "Show more >" at bounding box center [638, 350] width 668 height 17
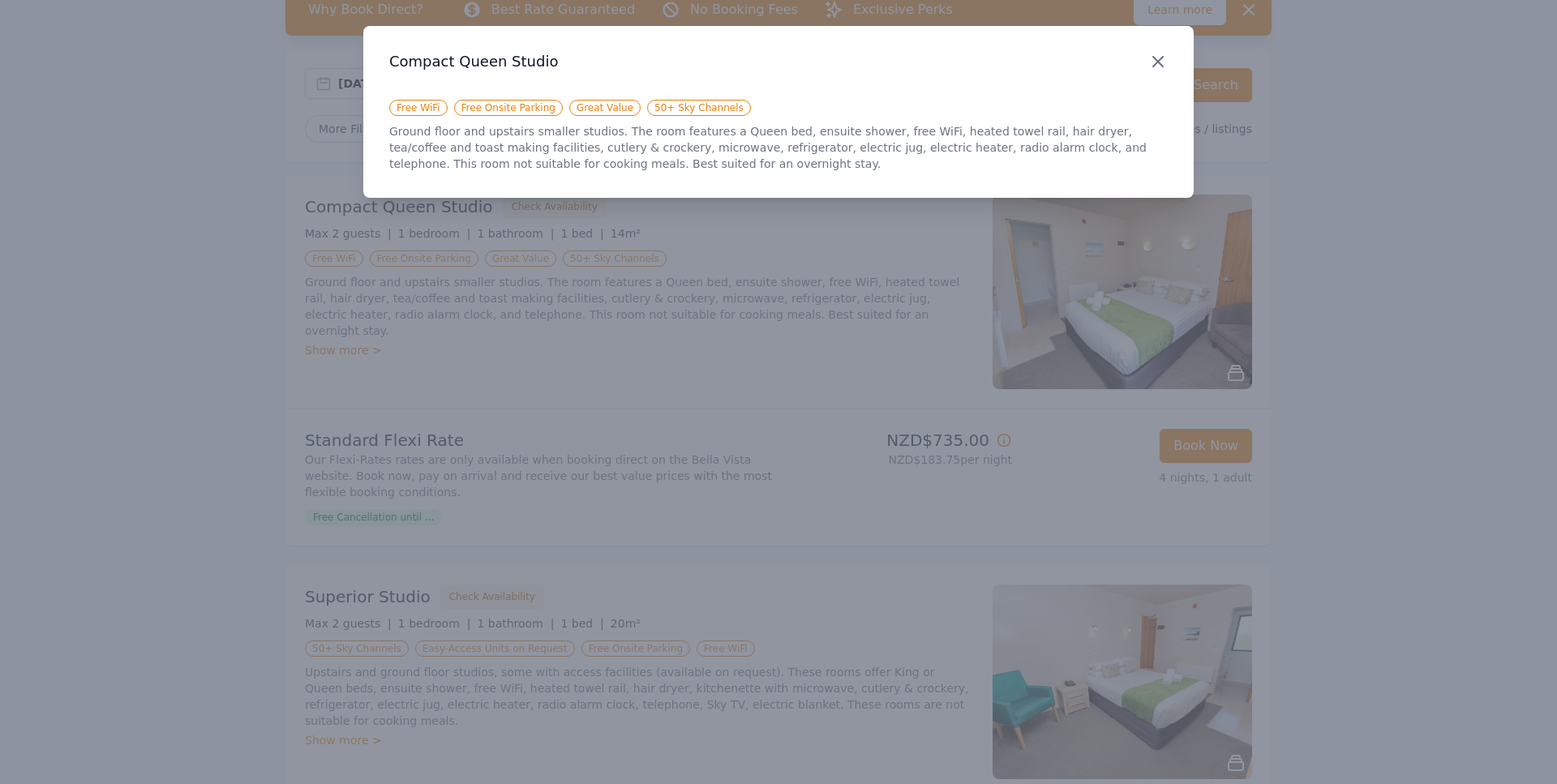
click at [1151, 56] on icon "button" at bounding box center [1158, 61] width 19 height 19
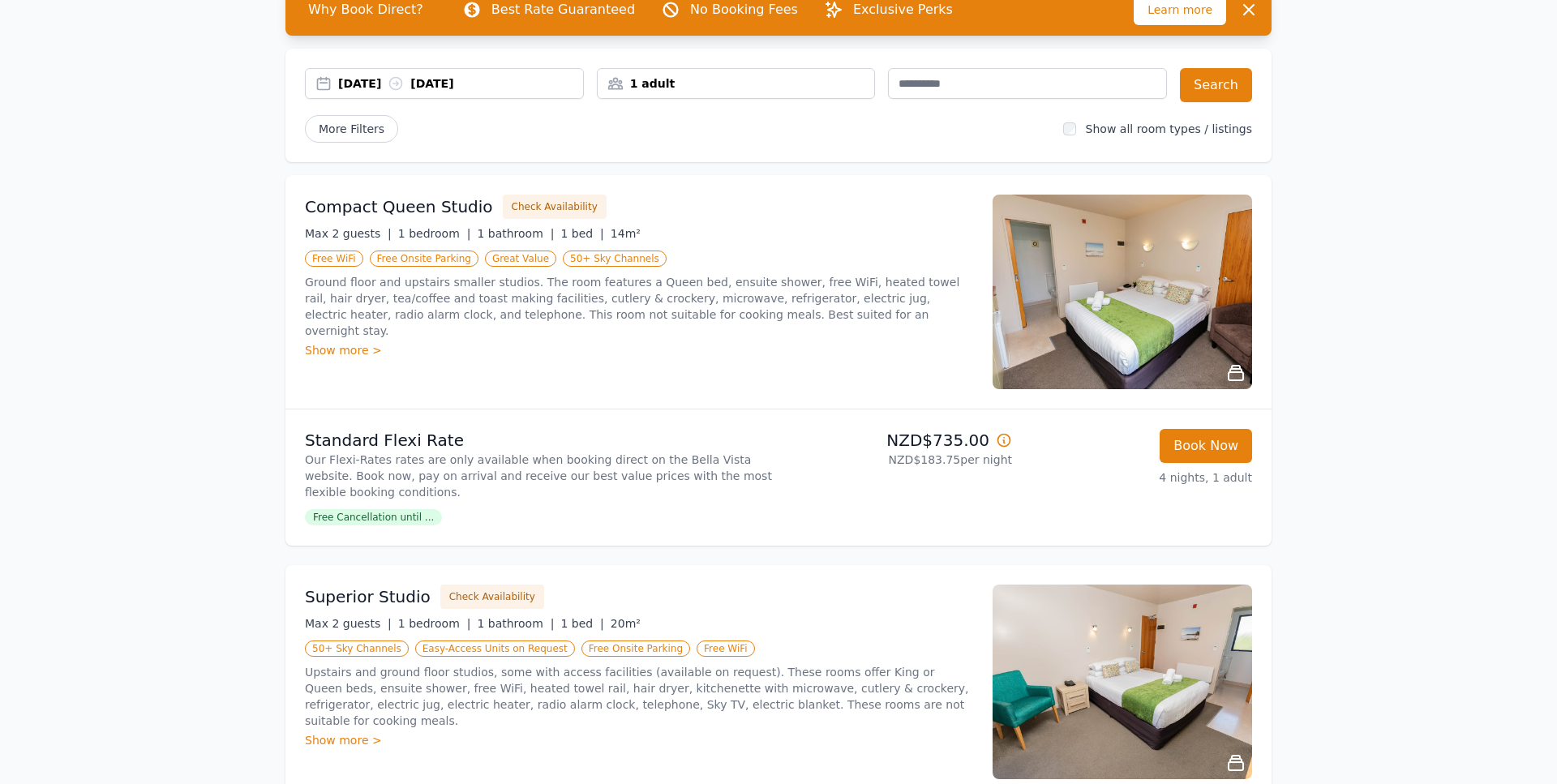
click at [1046, 324] on img at bounding box center [1122, 292] width 260 height 195
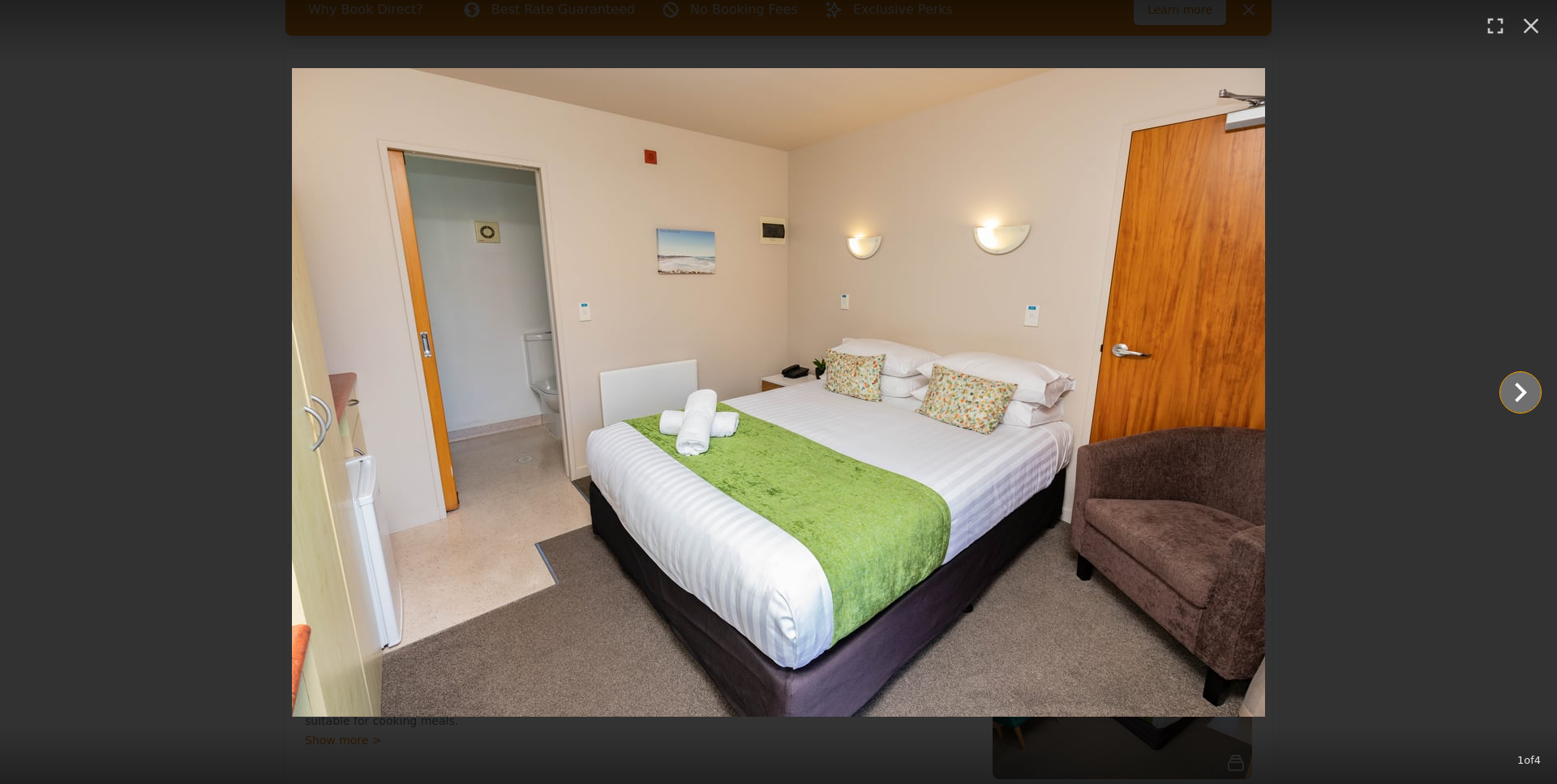
click at [1508, 381] on icon "Show slide 2 of 4" at bounding box center [1520, 392] width 39 height 39
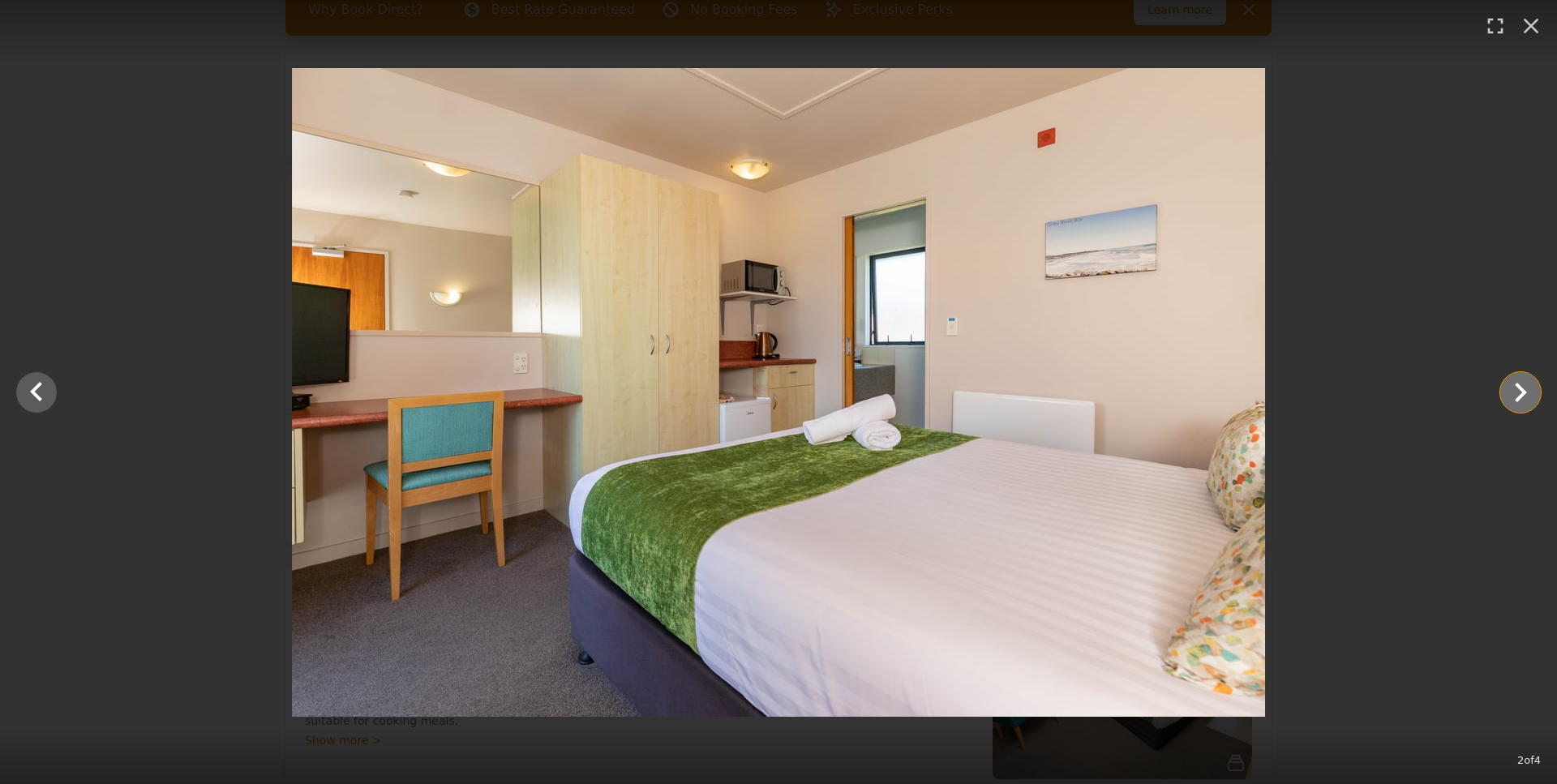
click at [1508, 381] on icon "Show slide 3 of 4" at bounding box center [1520, 392] width 39 height 39
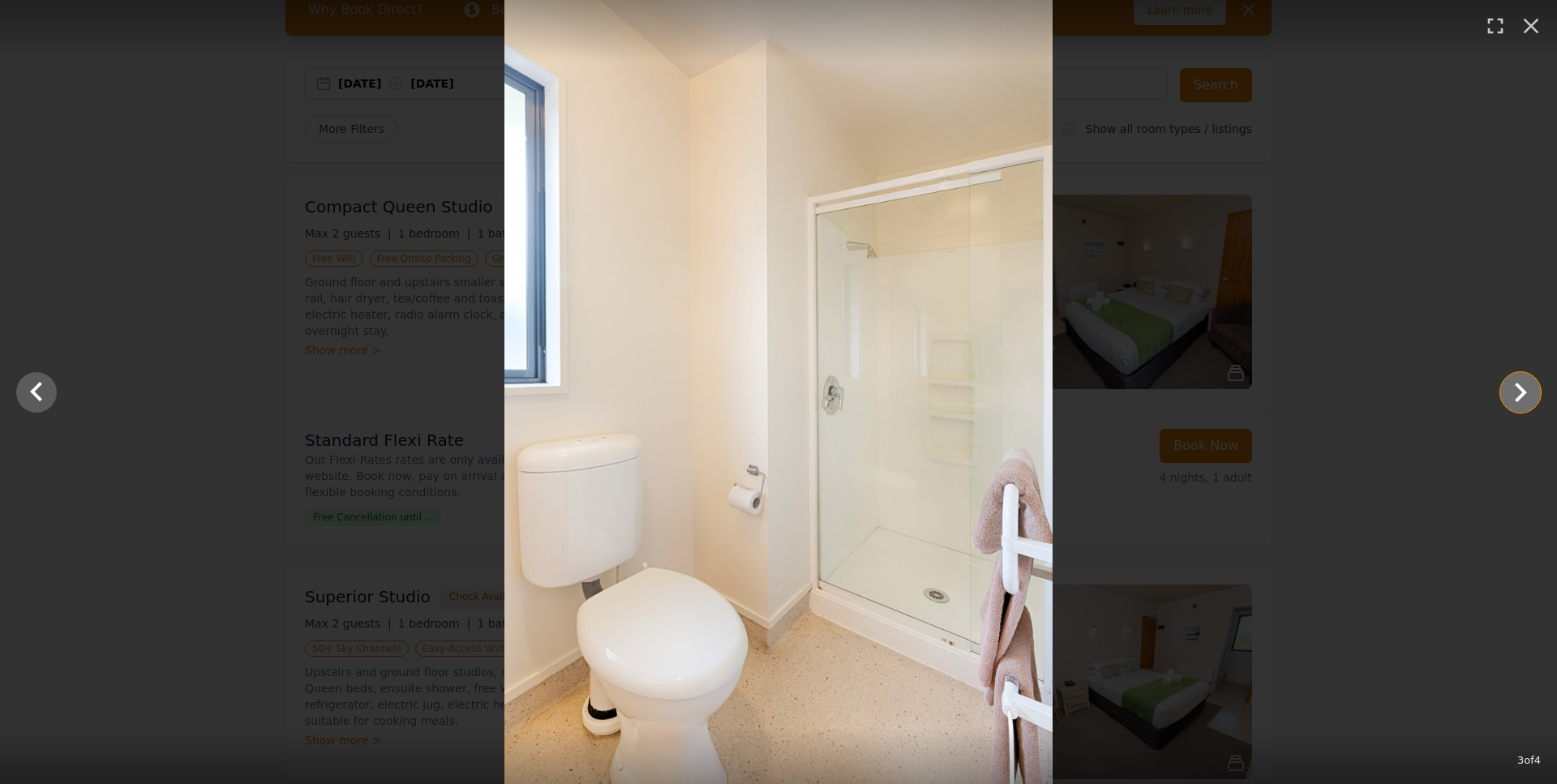
click at [1525, 385] on icon "Show slide 4 of 4" at bounding box center [1520, 392] width 39 height 39
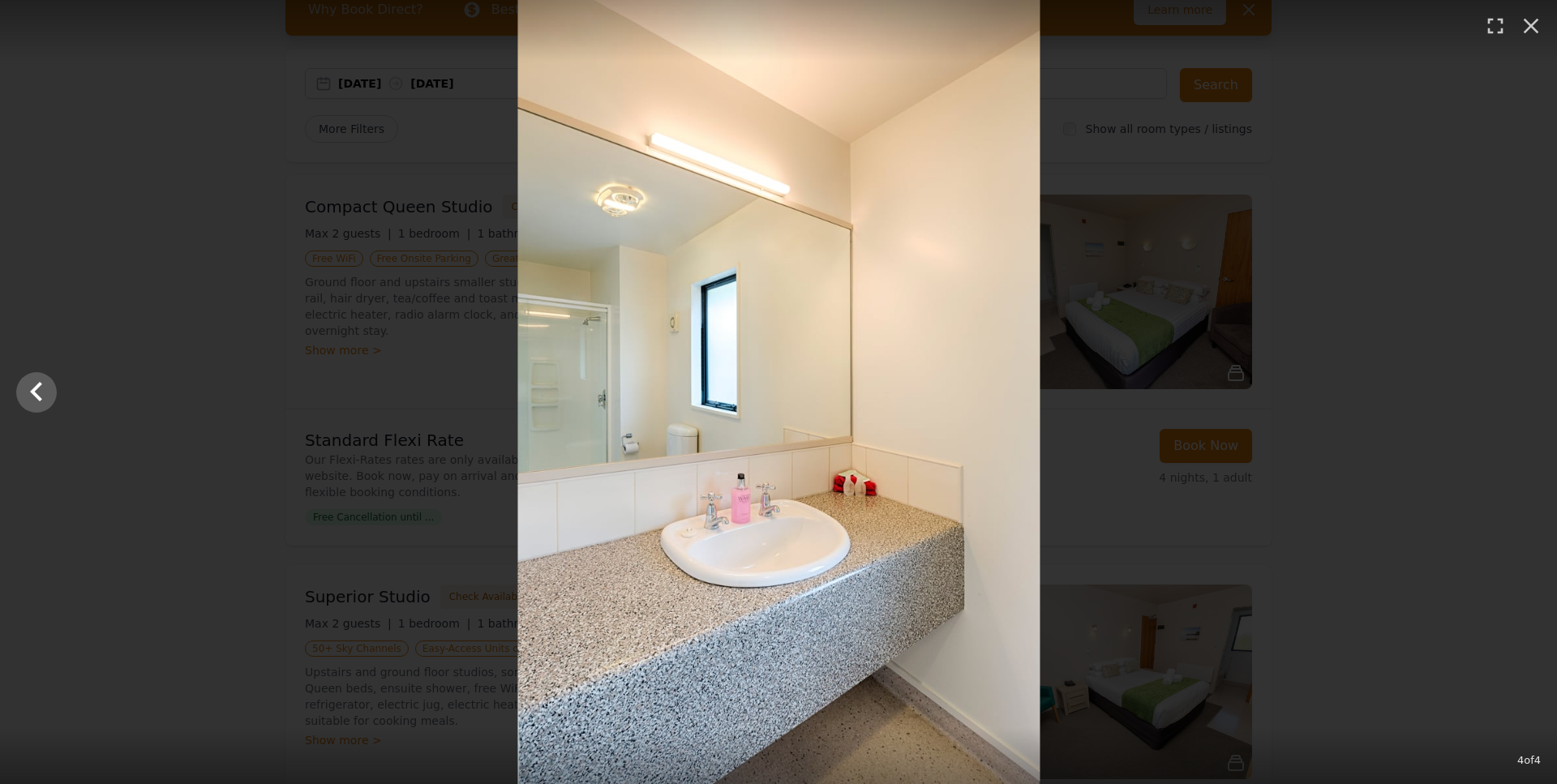
click at [1525, 385] on div at bounding box center [778, 392] width 1557 height 784
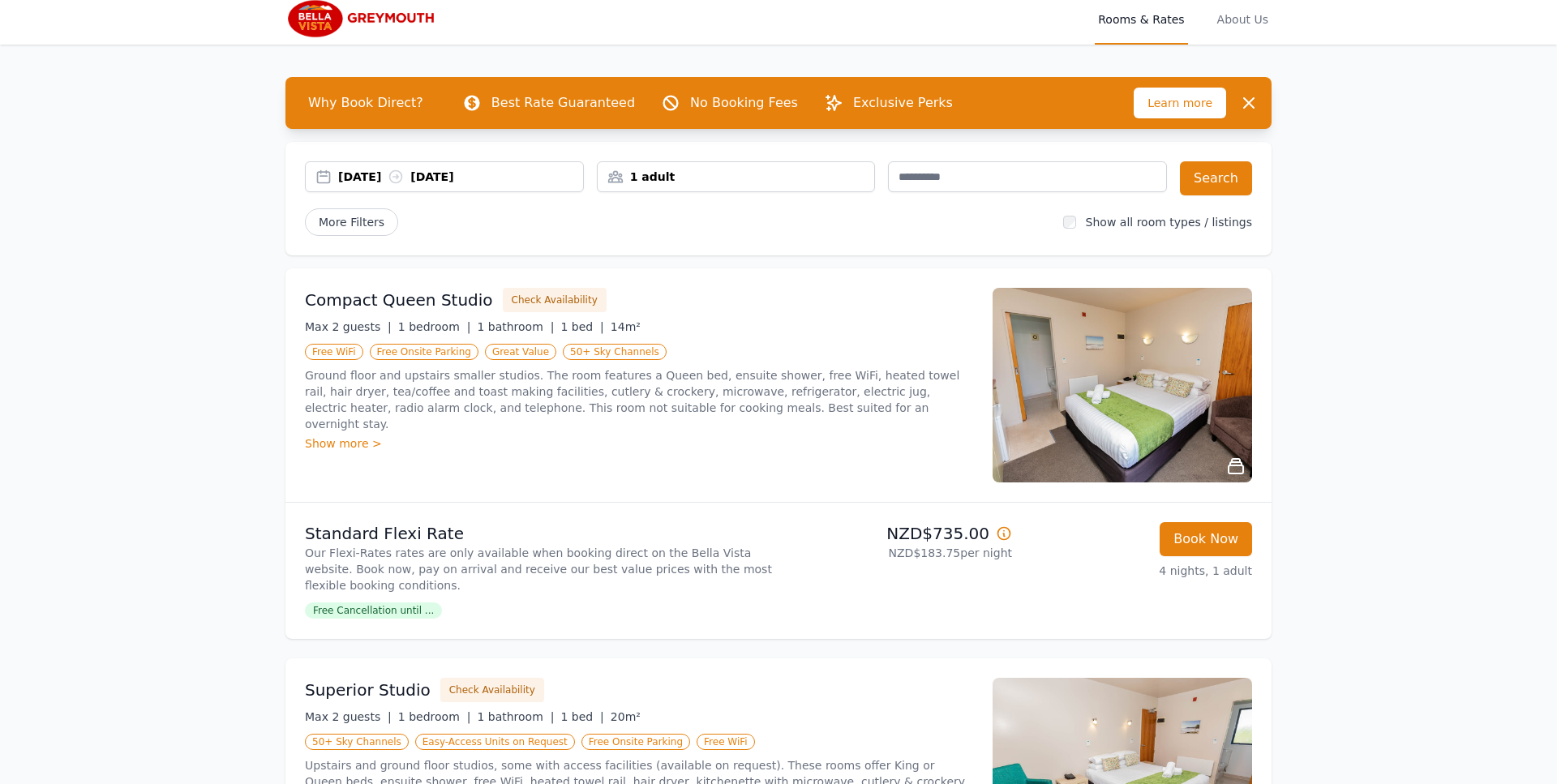
scroll to position [0, 0]
